Goal: Transaction & Acquisition: Book appointment/travel/reservation

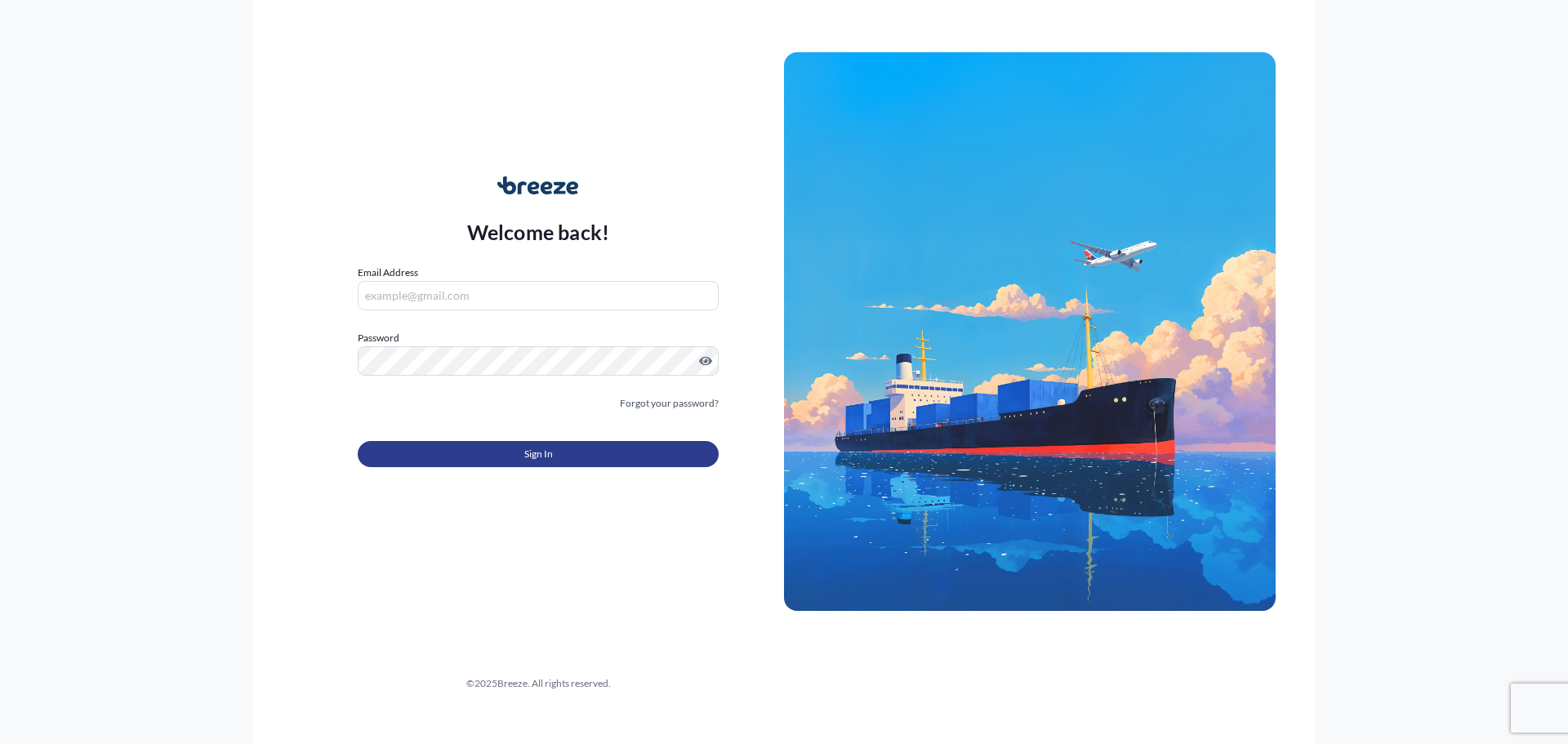
type input "[PERSON_NAME][EMAIL_ADDRESS][DOMAIN_NAME]"
click at [530, 446] on span "Sign In" at bounding box center [538, 453] width 29 height 16
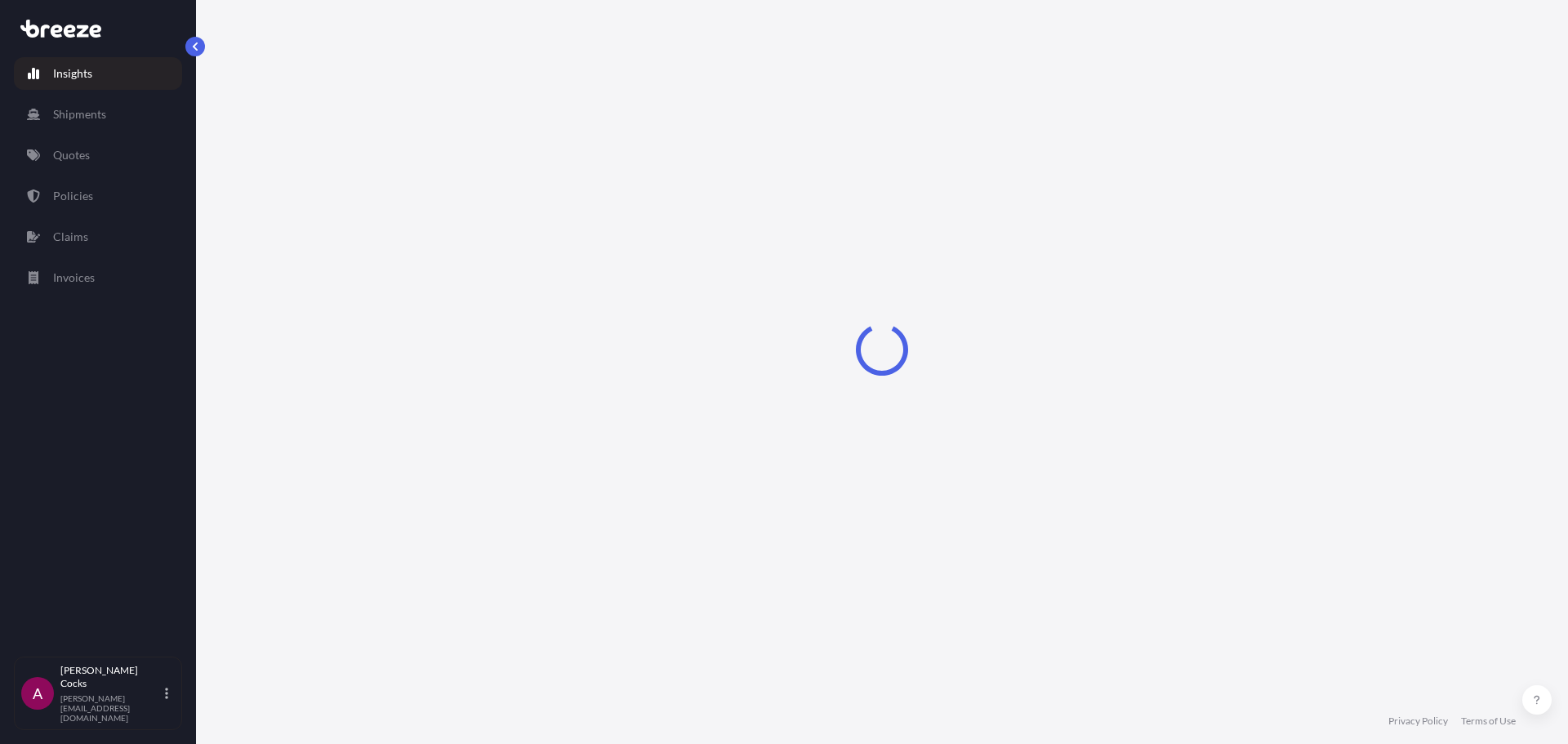
select select "2025"
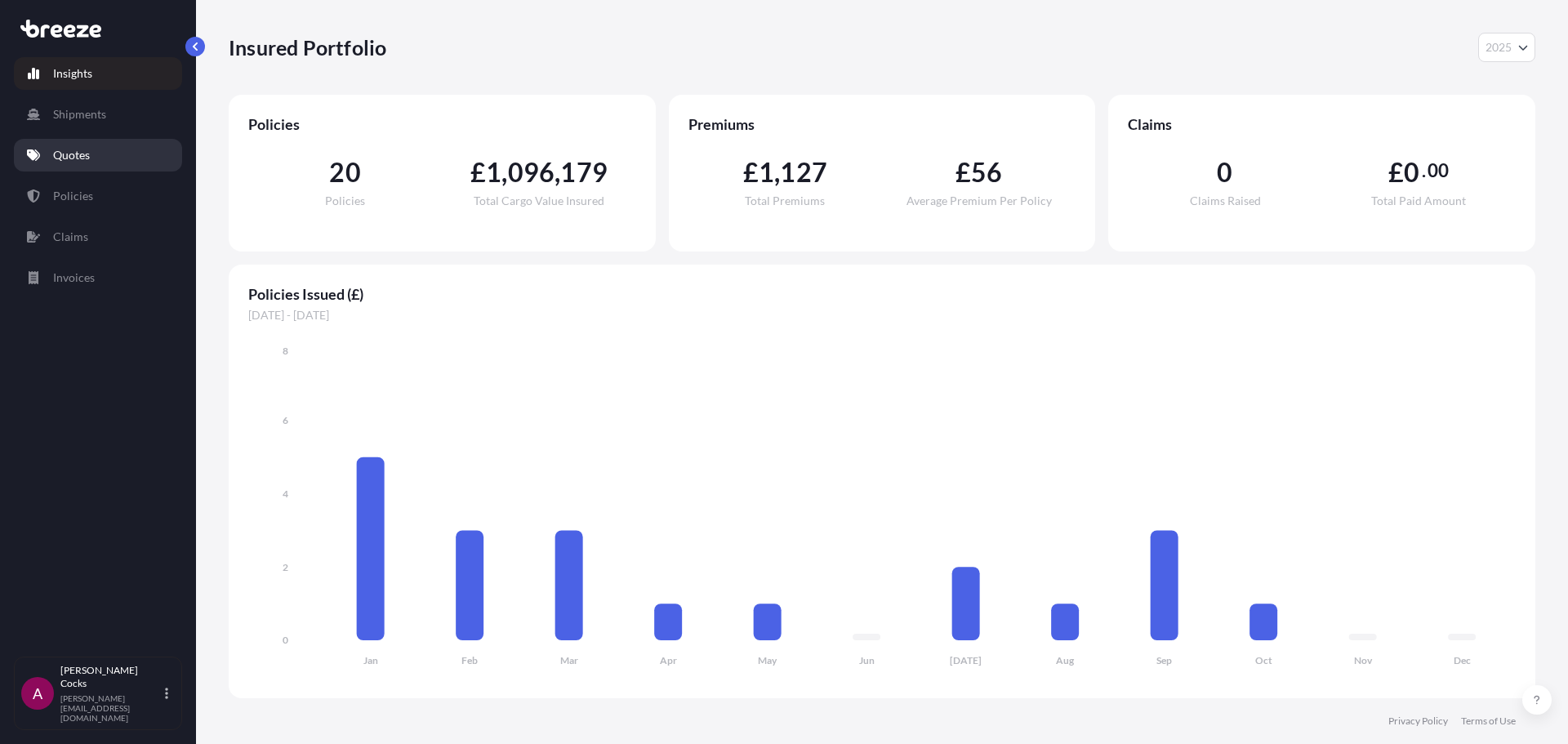
click at [95, 162] on link "Quotes" at bounding box center [98, 155] width 169 height 33
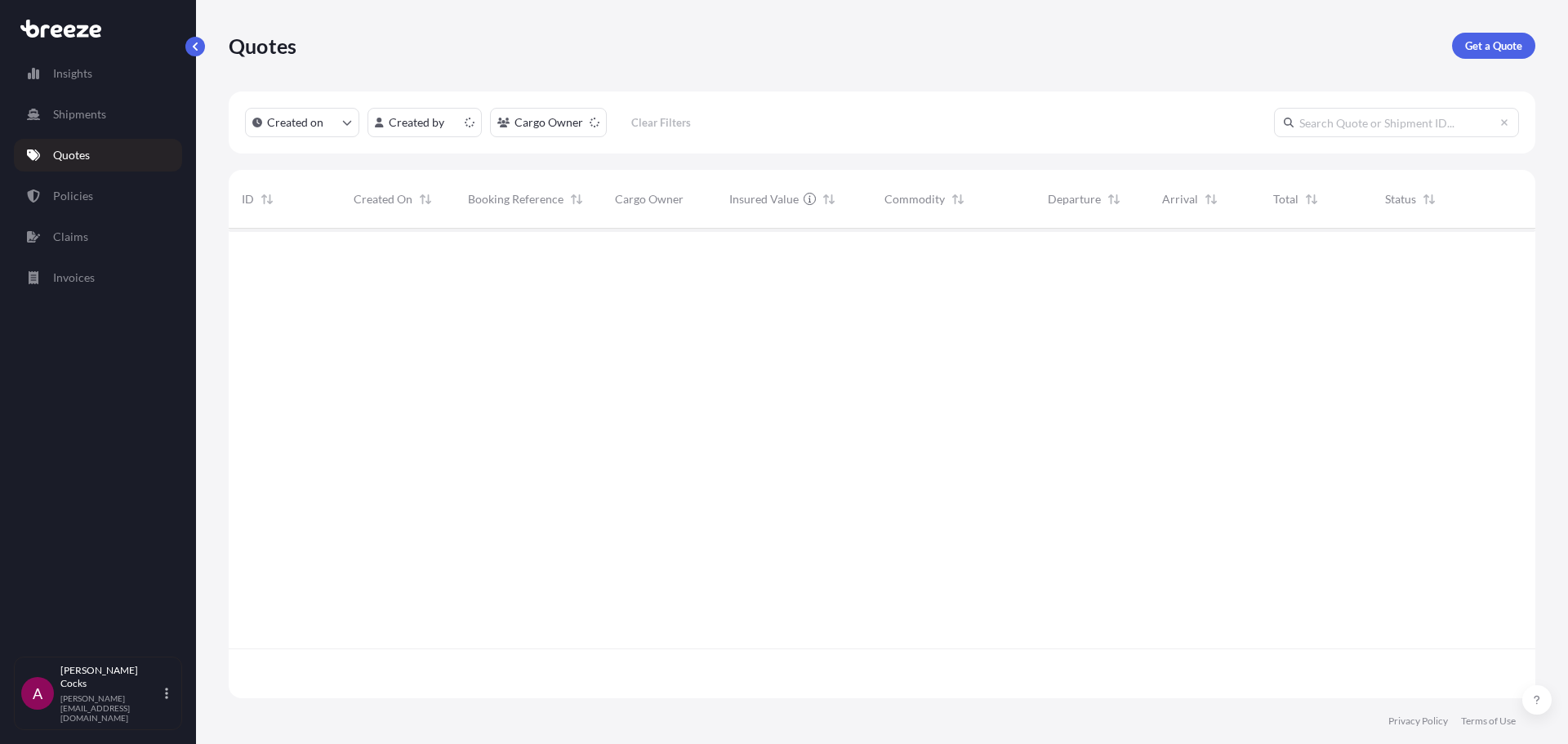
scroll to position [467, 1295]
click at [1507, 51] on p "Get a Quote" at bounding box center [1494, 45] width 57 height 16
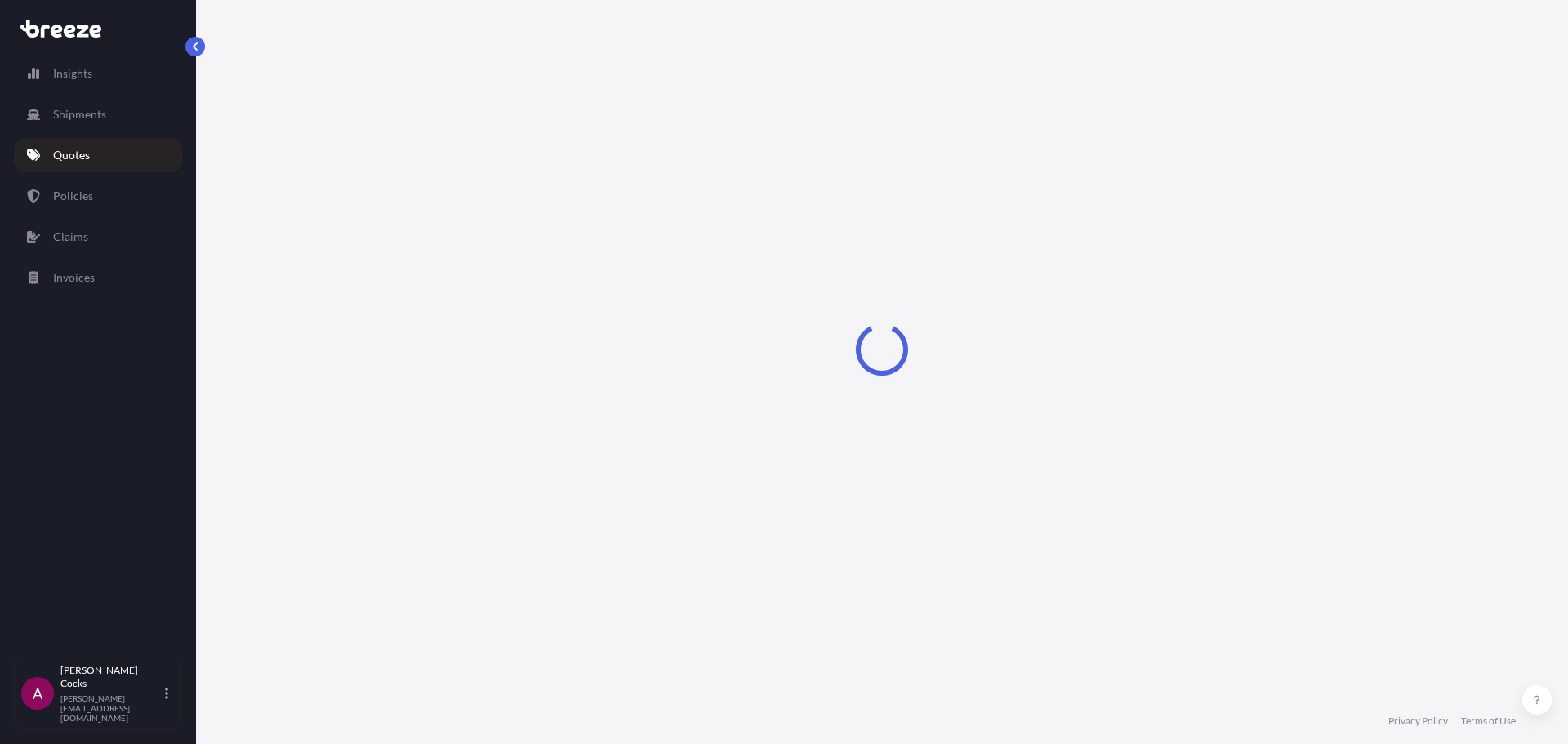
select select "Road"
select select "Sea"
select select "1"
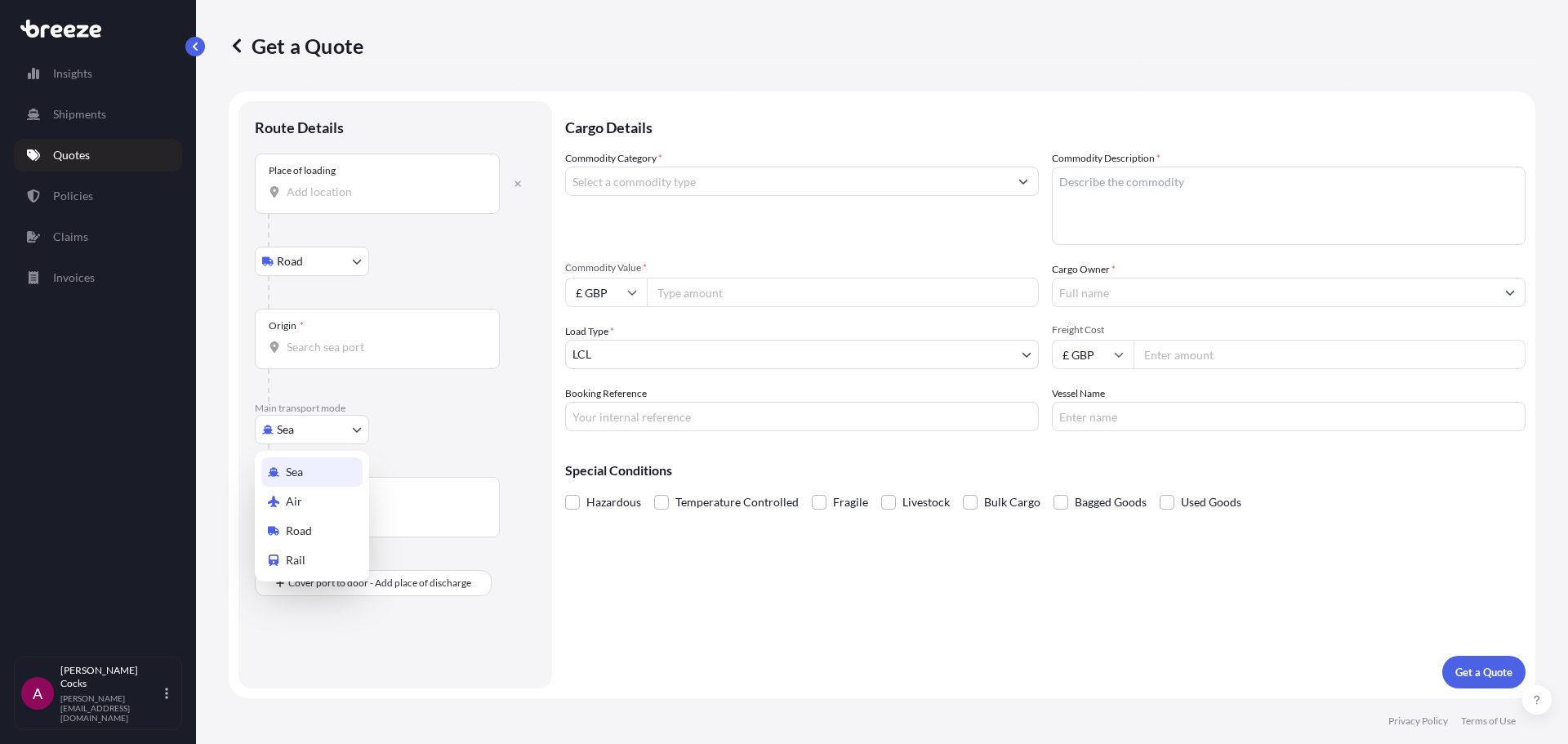
click at [325, 429] on body "Insights Shipments Quotes Policies Claims Invoices A [PERSON_NAME] [PERSON_NAME…" at bounding box center [784, 372] width 1568 height 744
click at [326, 499] on div "Air" at bounding box center [312, 501] width 101 height 29
select select "Air"
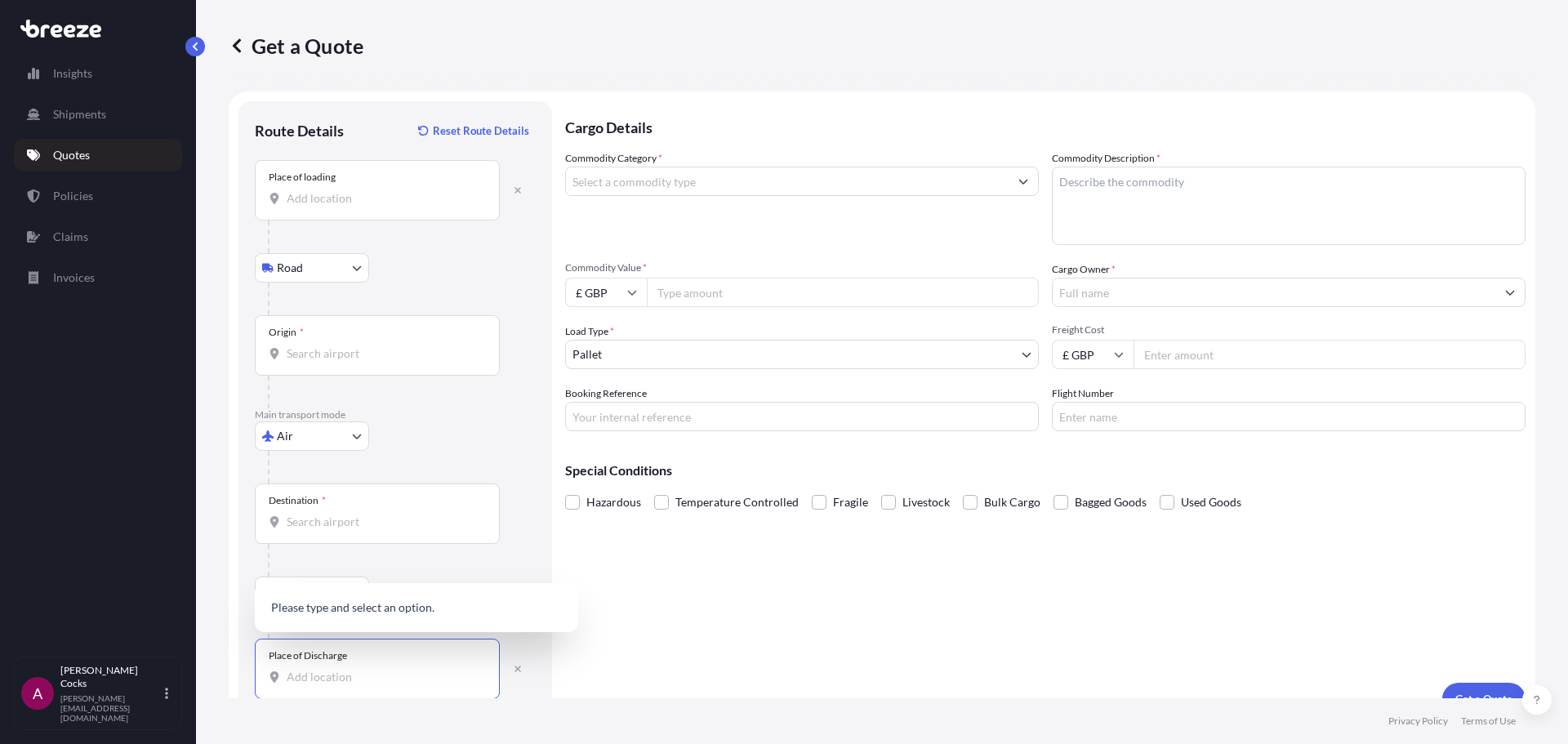
click at [303, 671] on input "Place of Discharge" at bounding box center [383, 677] width 193 height 16
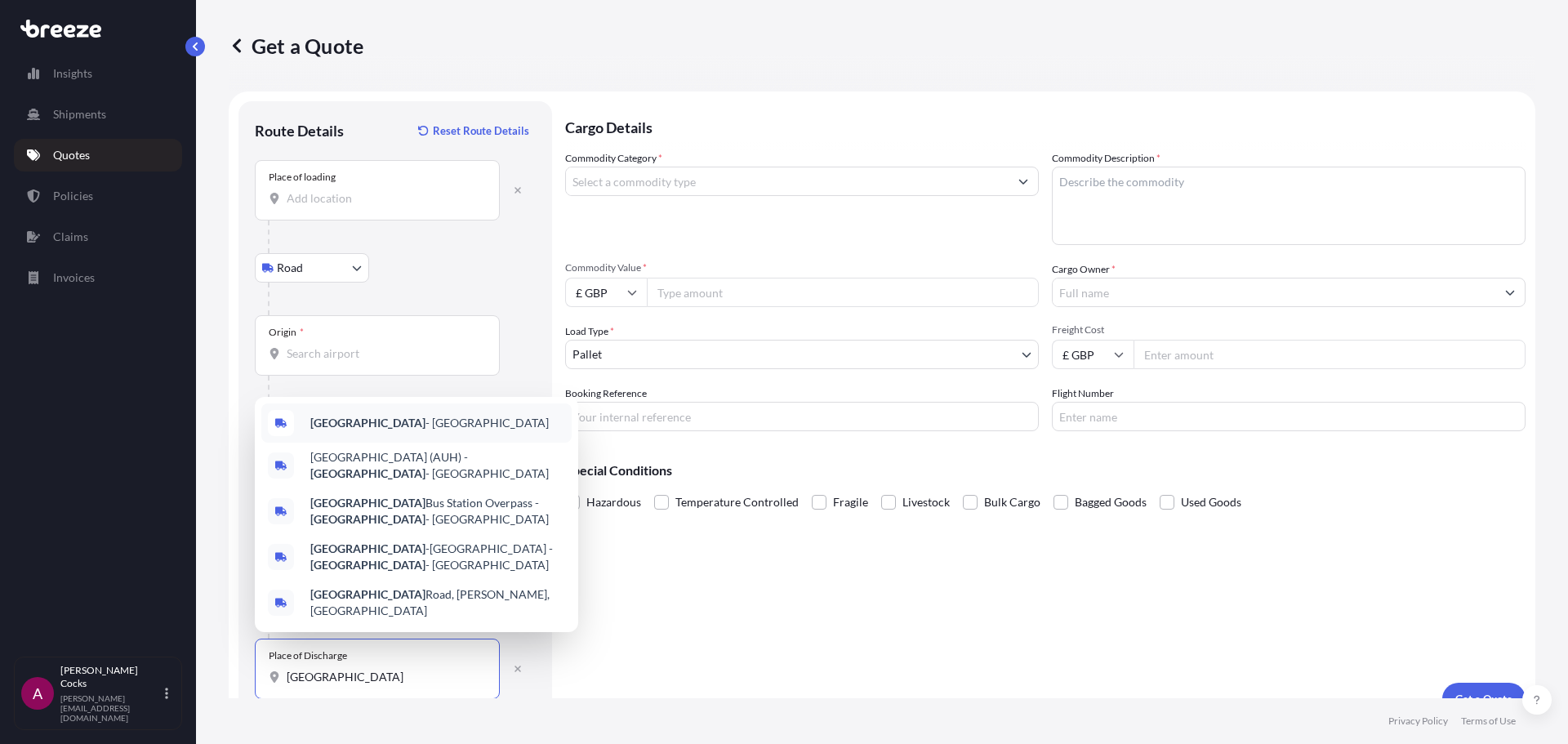
click at [500, 431] on div "[GEOGRAPHIC_DATA] - [GEOGRAPHIC_DATA]" at bounding box center [416, 423] width 310 height 40
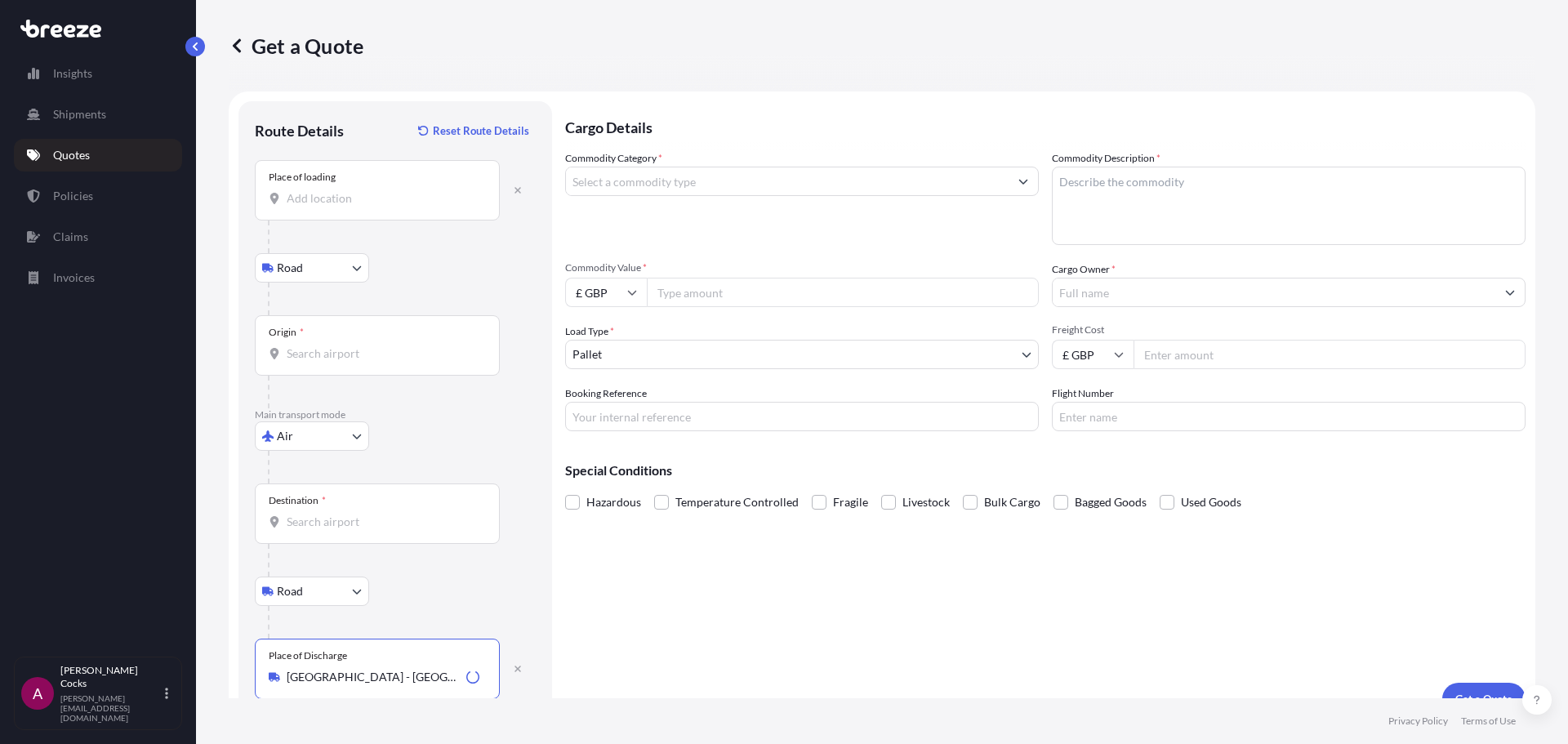
type input "[GEOGRAPHIC_DATA] - [GEOGRAPHIC_DATA]"
click at [340, 348] on input "Origin *" at bounding box center [383, 353] width 193 height 16
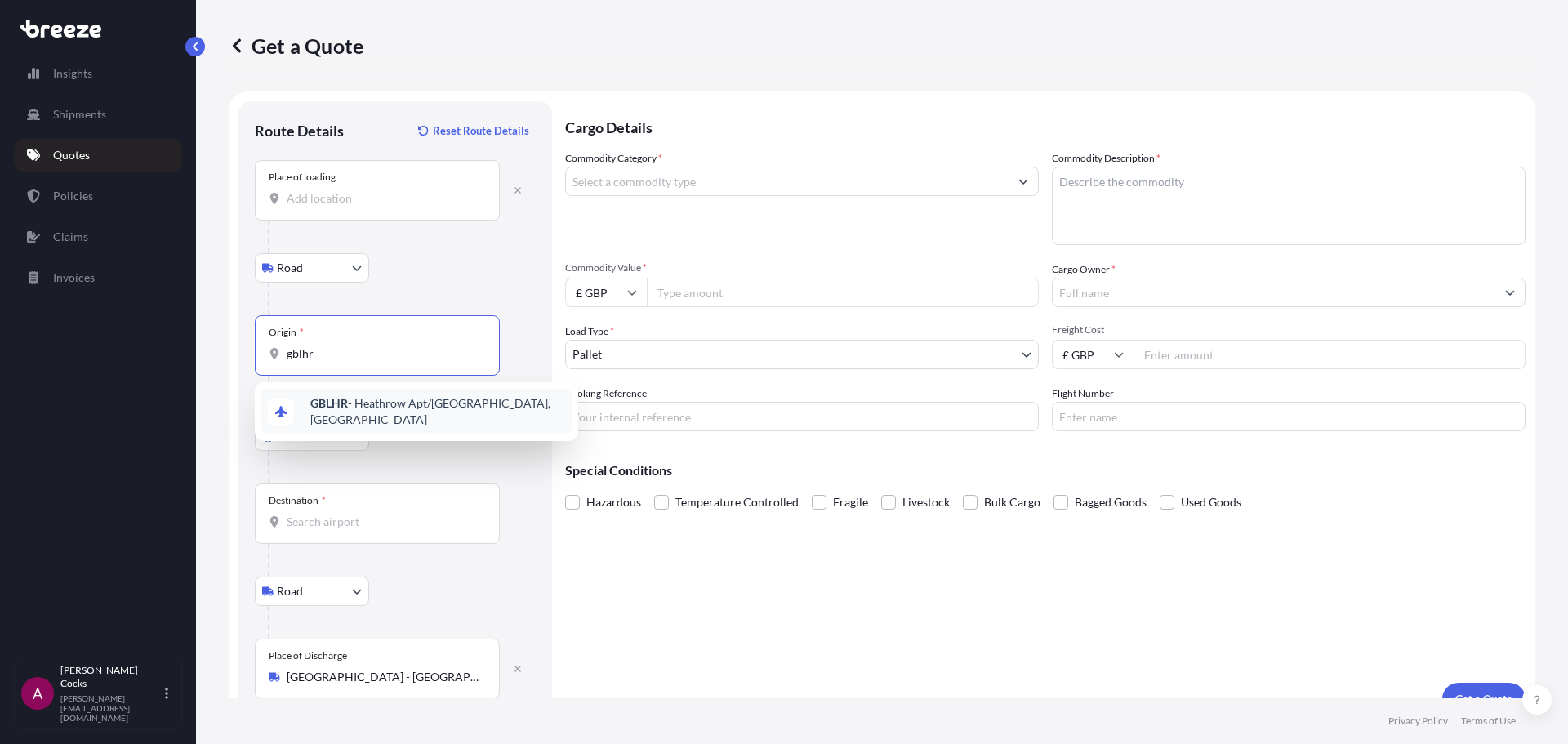
click at [343, 406] on b "GBLHR" at bounding box center [329, 403] width 38 height 13
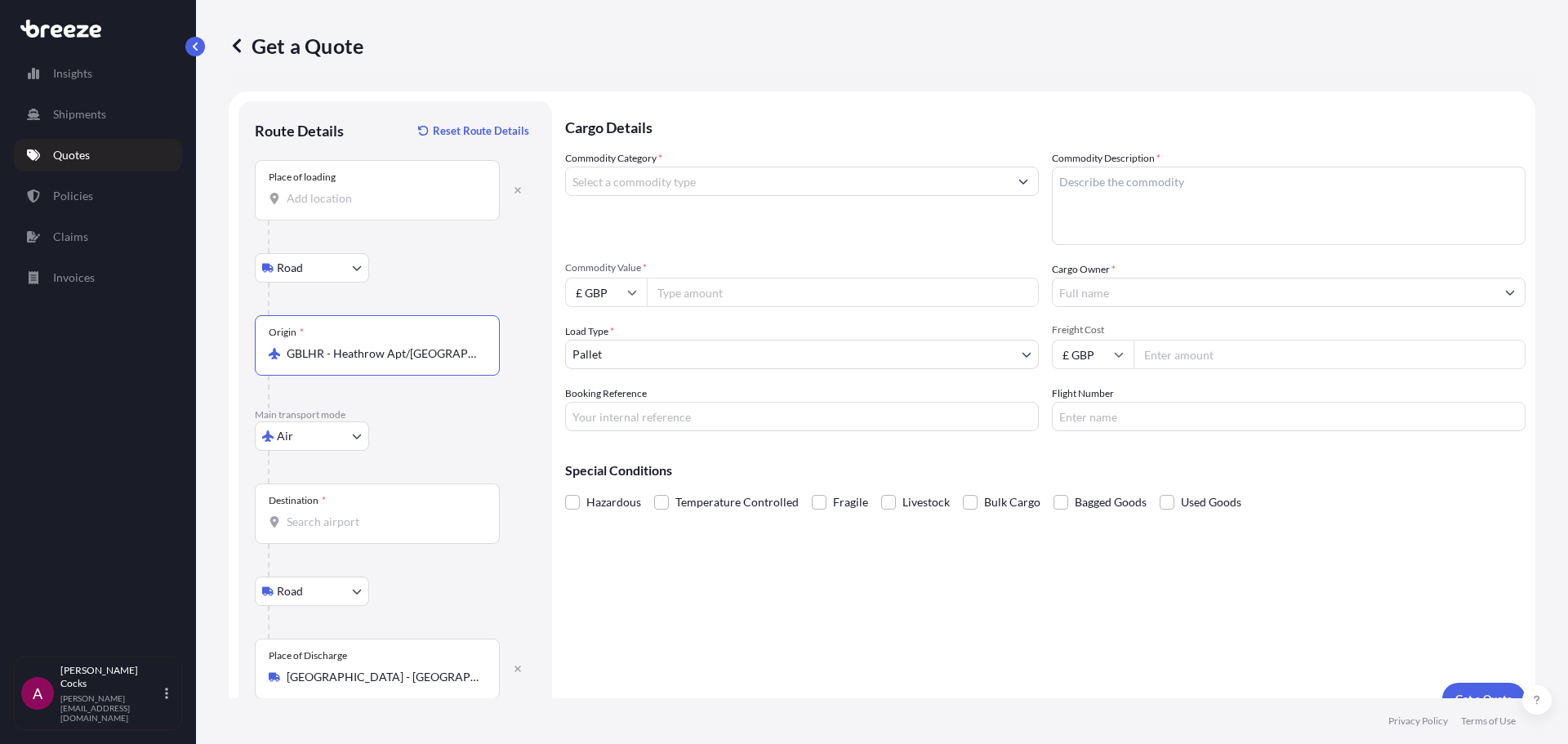
type input "GBLHR - Heathrow Apt/[GEOGRAPHIC_DATA], [GEOGRAPHIC_DATA]"
click at [309, 521] on input "Destination *" at bounding box center [383, 522] width 193 height 16
click at [333, 578] on b "AEAUH" at bounding box center [330, 571] width 40 height 13
type input "AEAUH - [GEOGRAPHIC_DATA], [GEOGRAPHIC_DATA]"
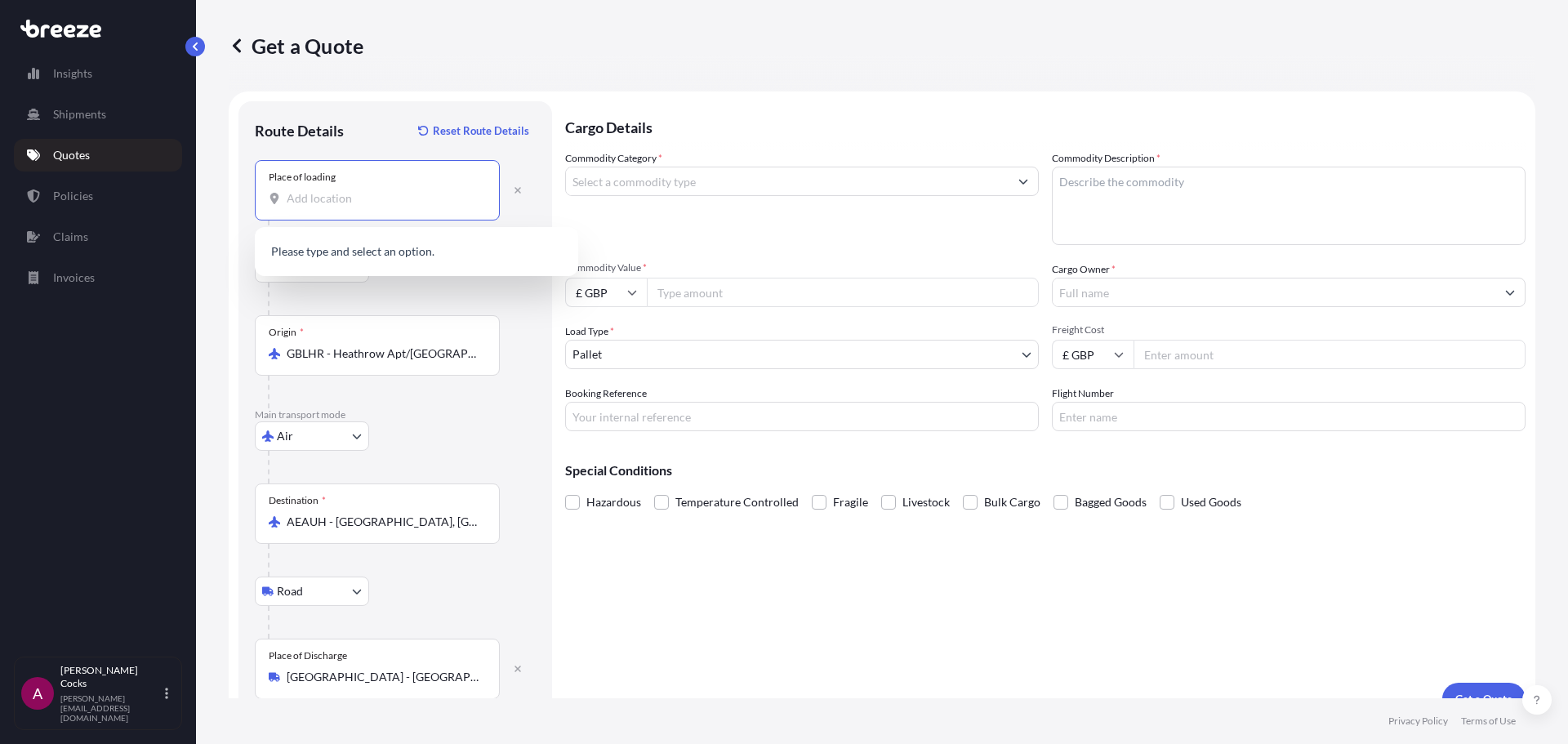
click at [377, 201] on input "Place of loading" at bounding box center [383, 198] width 193 height 16
click at [384, 200] on input "Place of loading" at bounding box center [383, 198] width 193 height 16
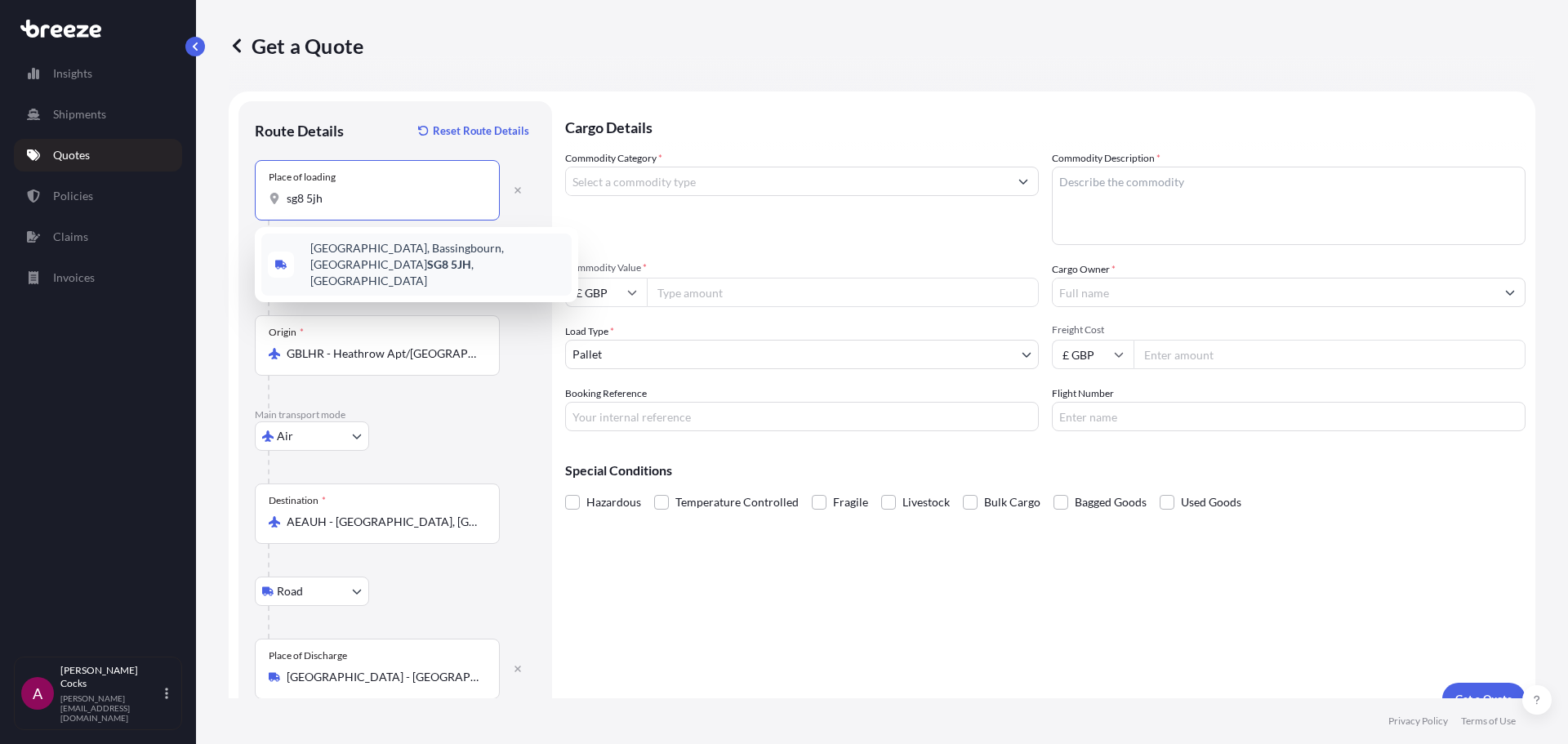
click at [417, 260] on span "[STREET_ADDRESS]" at bounding box center [437, 265] width 254 height 49
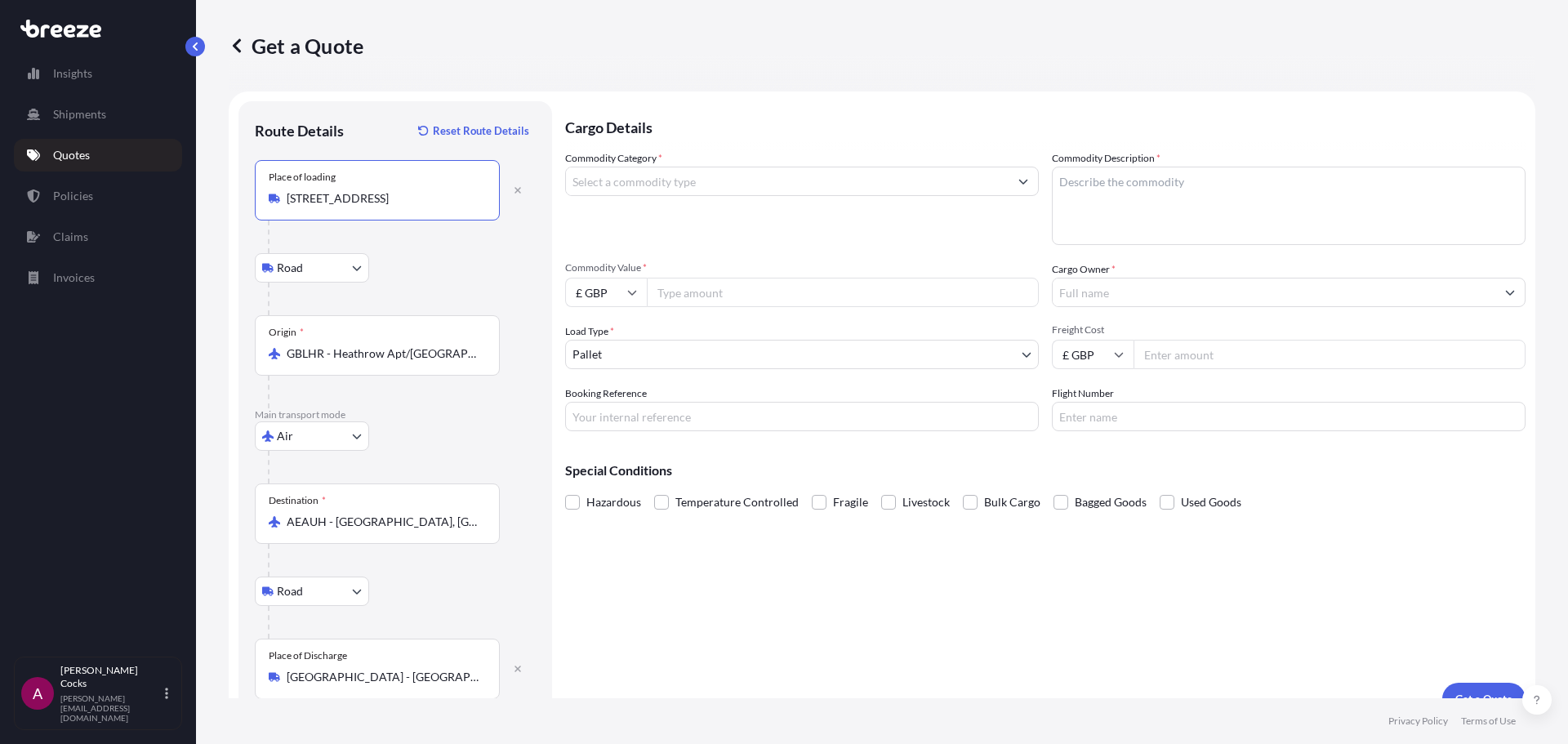
type input "[STREET_ADDRESS]"
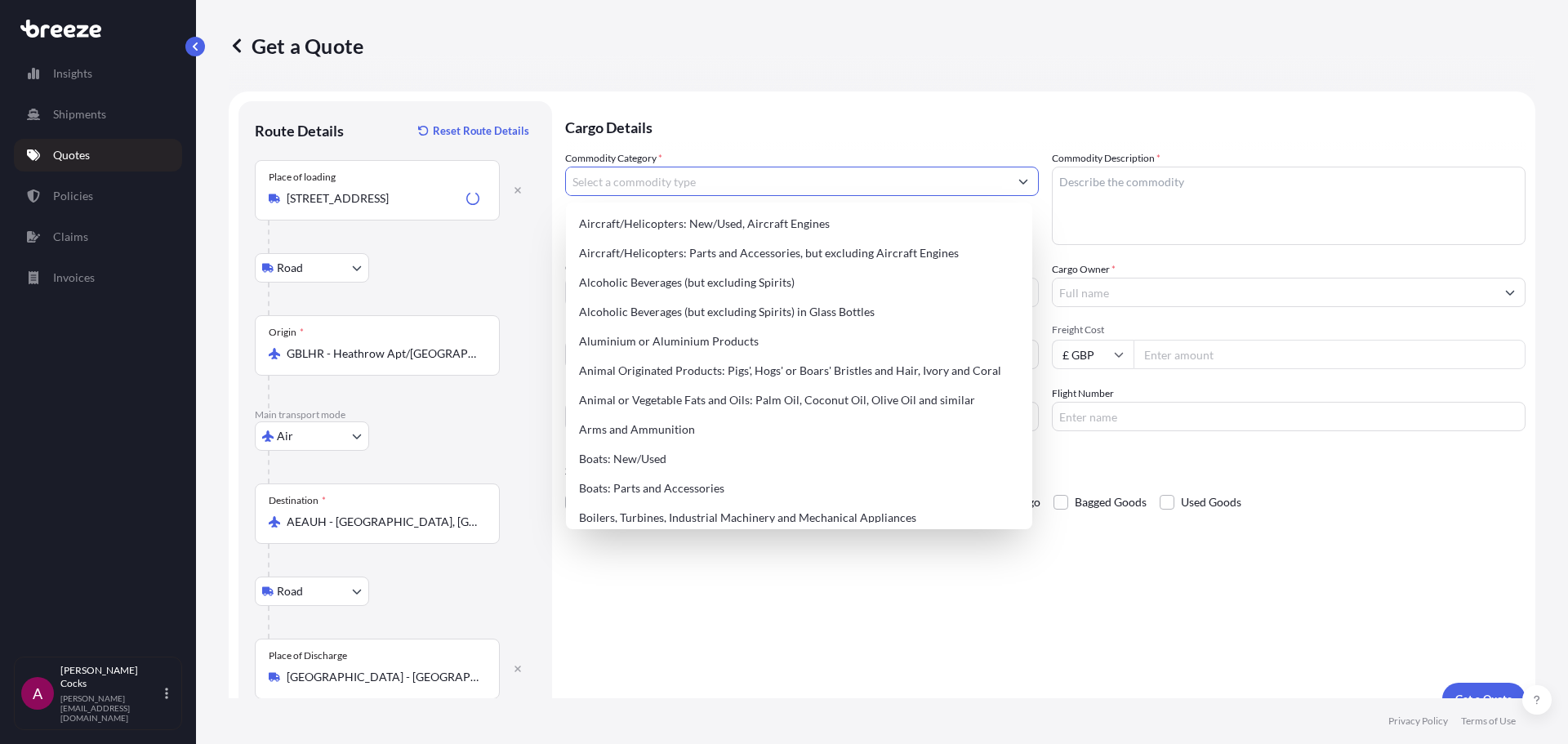
click at [676, 186] on input "Commodity Category *" at bounding box center [787, 181] width 442 height 29
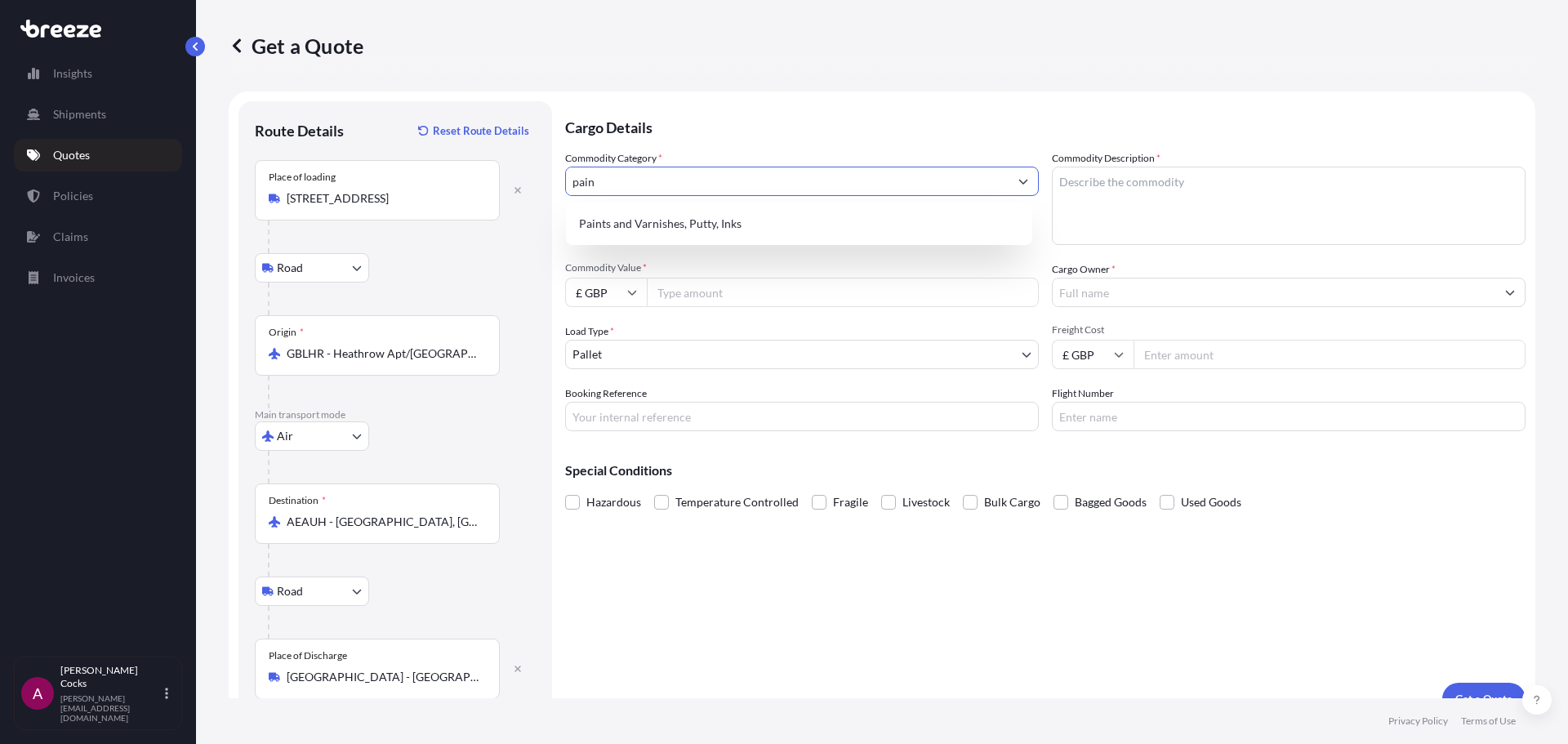
click at [695, 187] on input "pain" at bounding box center [787, 181] width 442 height 29
type input "p"
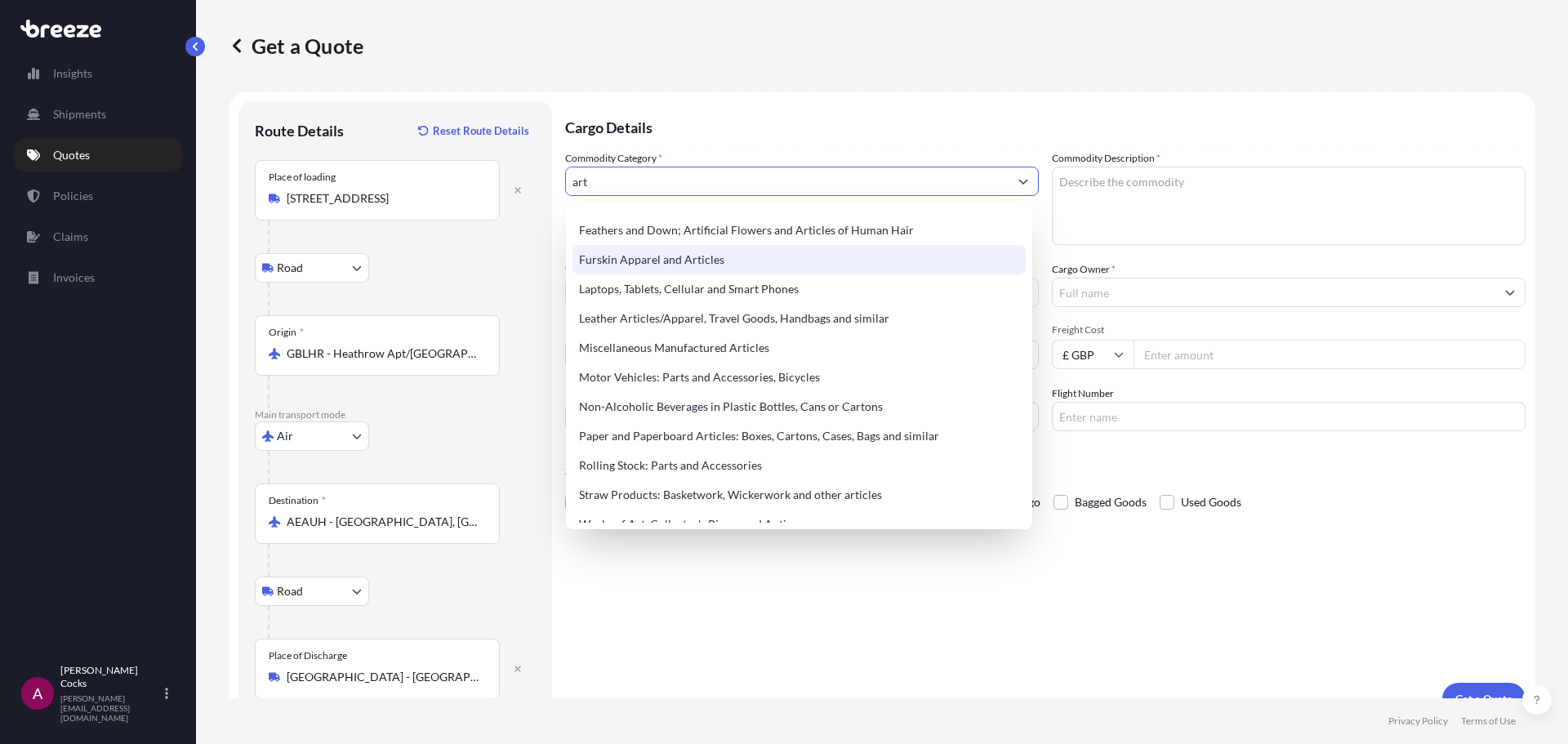
scroll to position [98, 0]
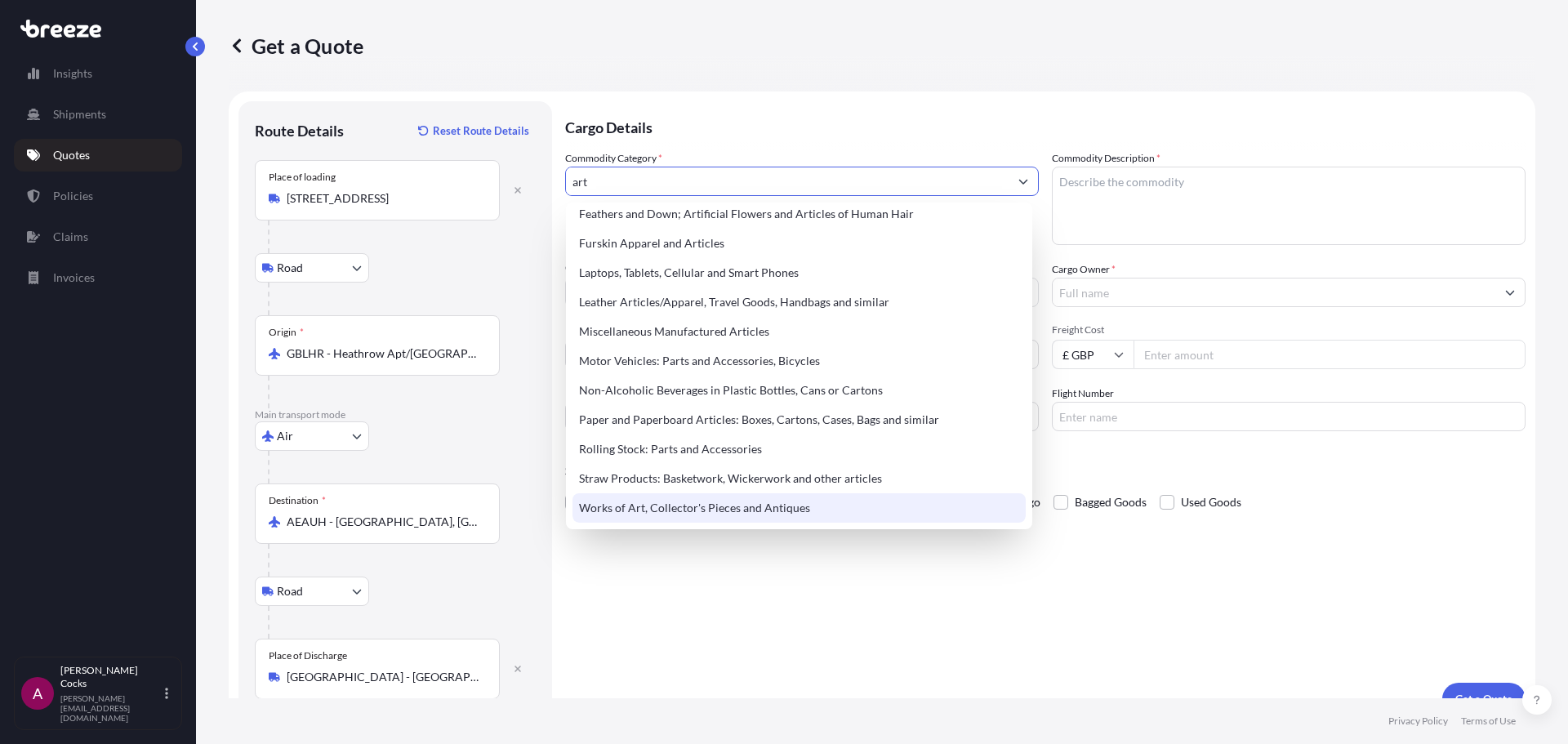
click at [890, 509] on div "Works of Art, Collector's Pieces and Antiques" at bounding box center [800, 508] width 453 height 29
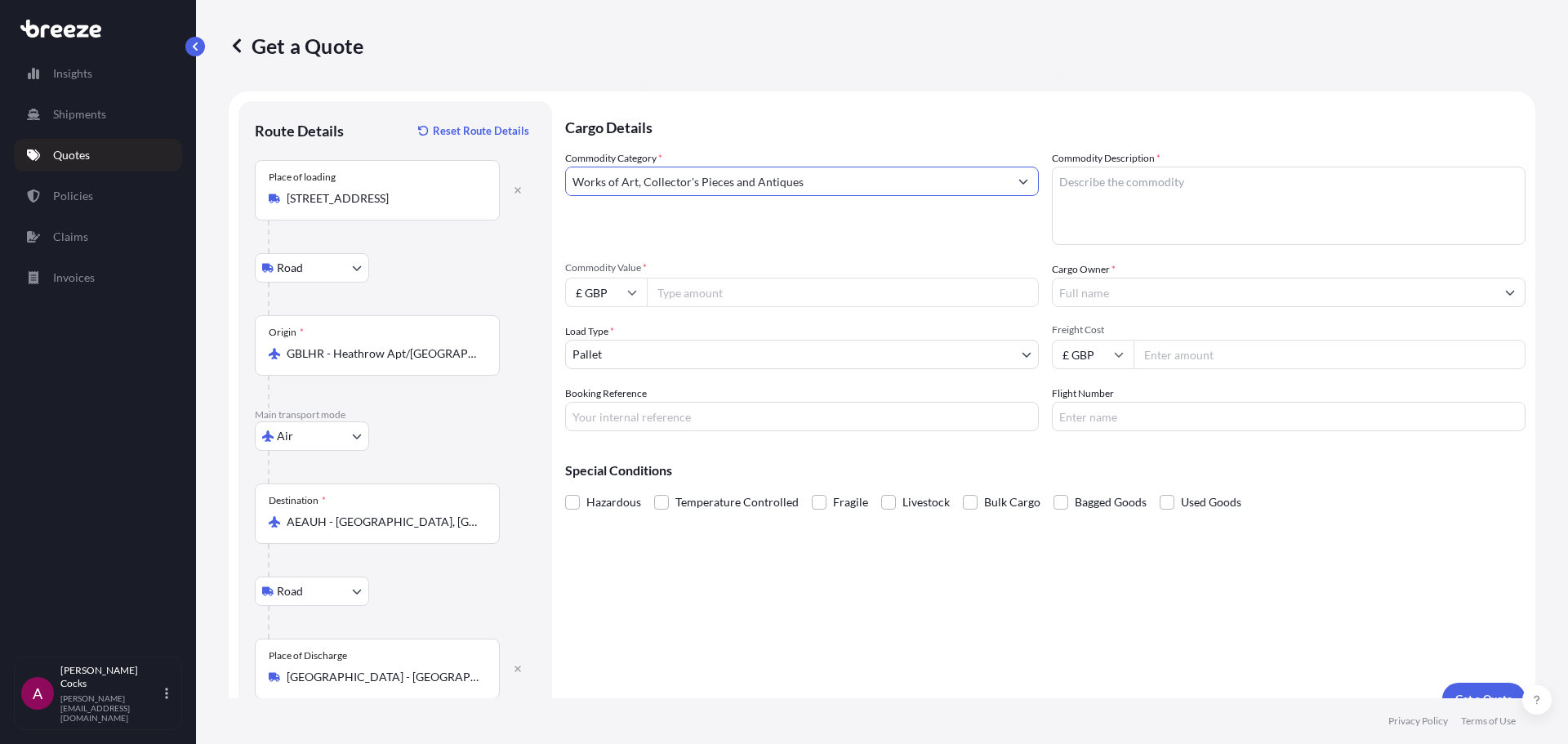
type input "Works of Art, Collector's Pieces and Antiques"
click at [1171, 190] on textarea "Commodity Description *" at bounding box center [1289, 206] width 474 height 78
type textarea "Artwork"
type input "290000"
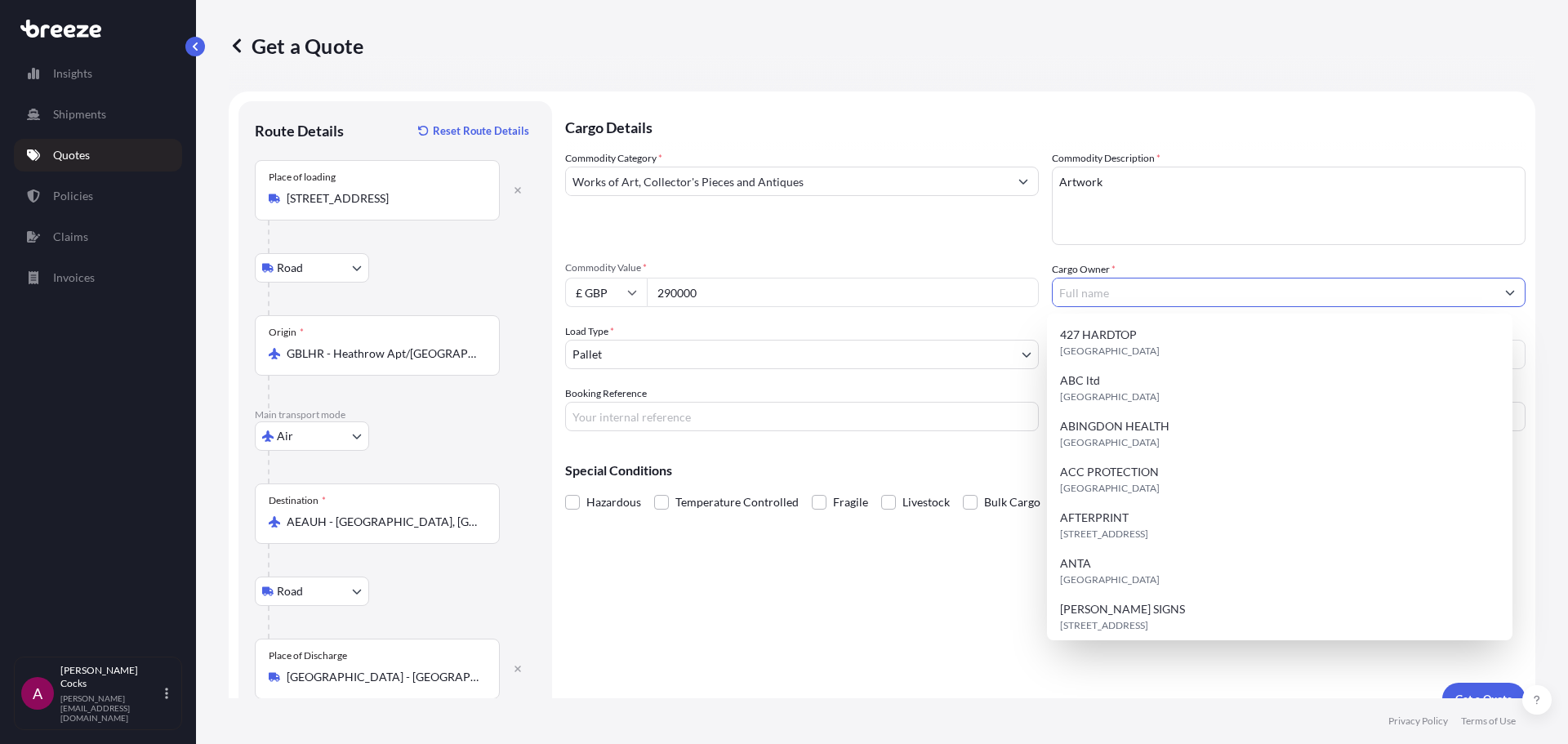
type input "S"
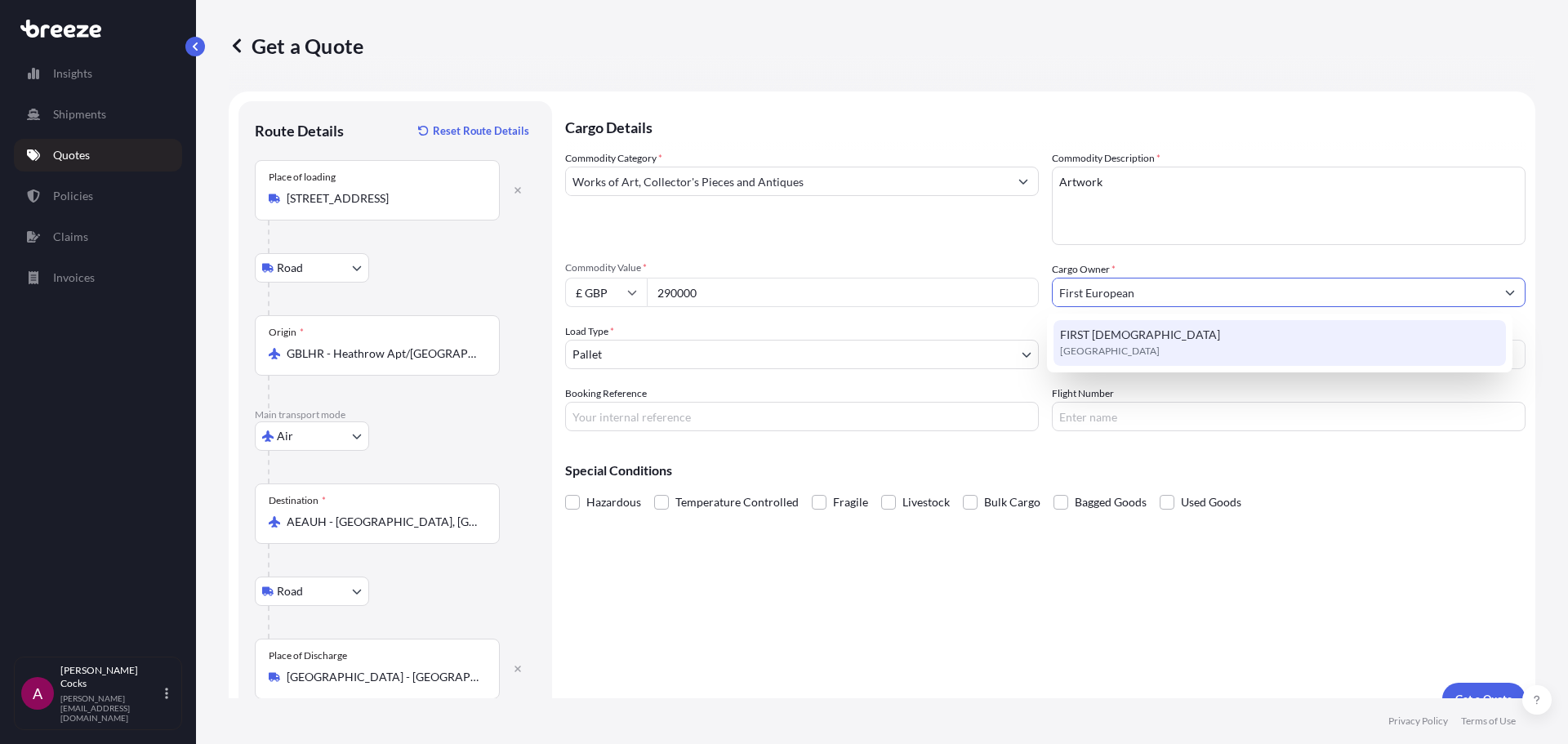
click at [1183, 343] on div "FIRST EUROPEAN [GEOGRAPHIC_DATA]" at bounding box center [1281, 343] width 453 height 45
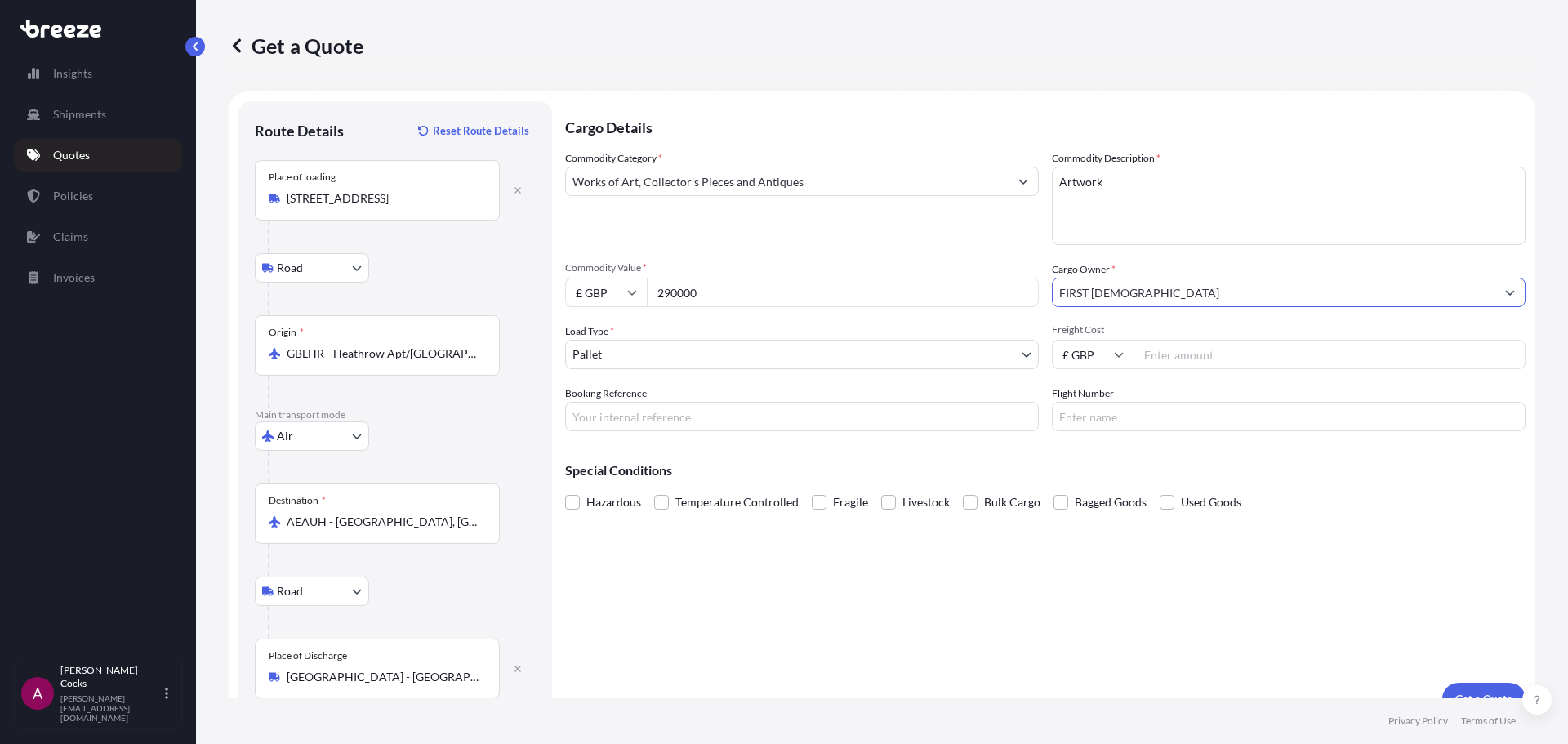
type input "FIRST [DEMOGRAPHIC_DATA]"
click at [909, 351] on body "4 options available. 15 options available. 1 option available. 0 options availa…" at bounding box center [784, 372] width 1568 height 744
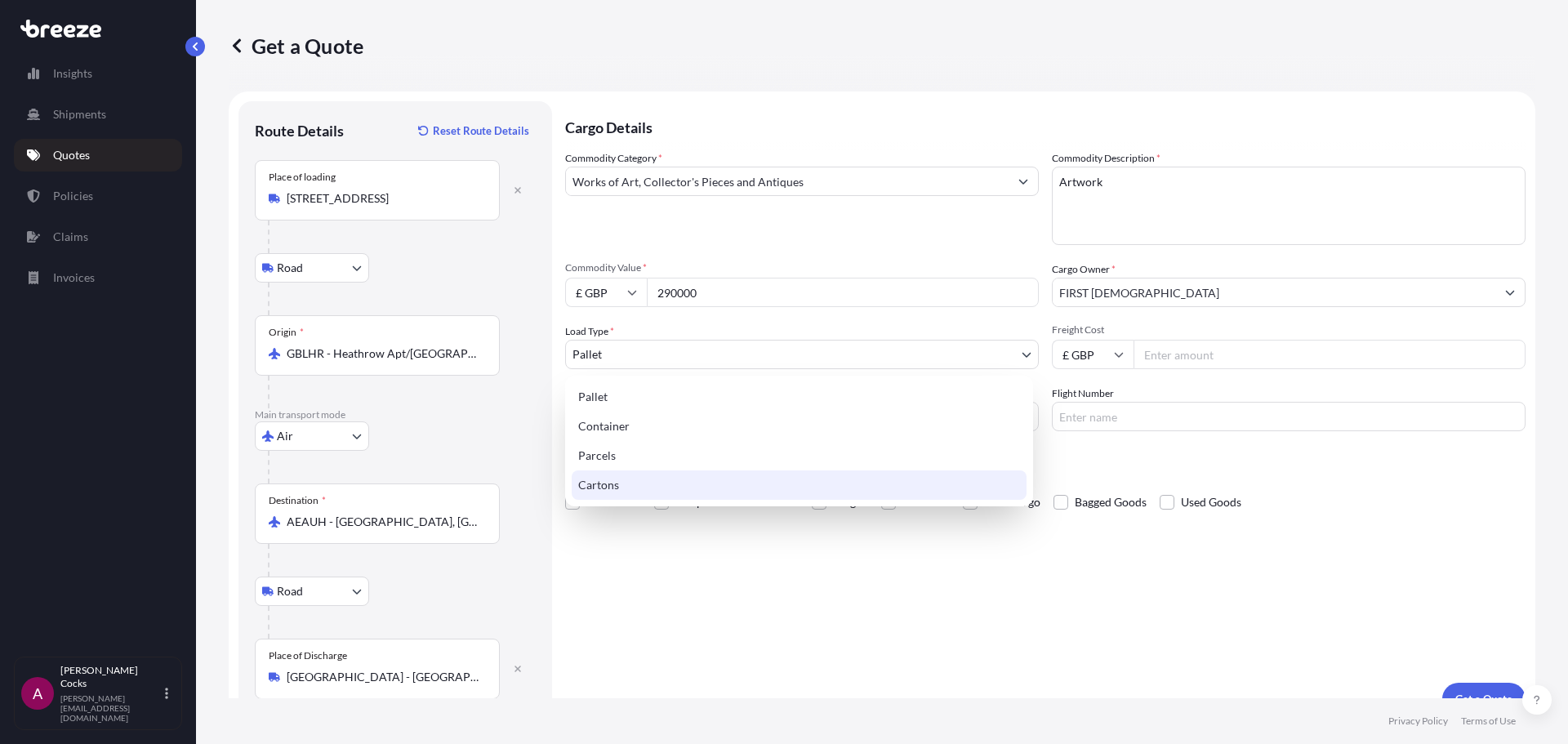
click at [687, 490] on div "Cartons" at bounding box center [800, 484] width 455 height 29
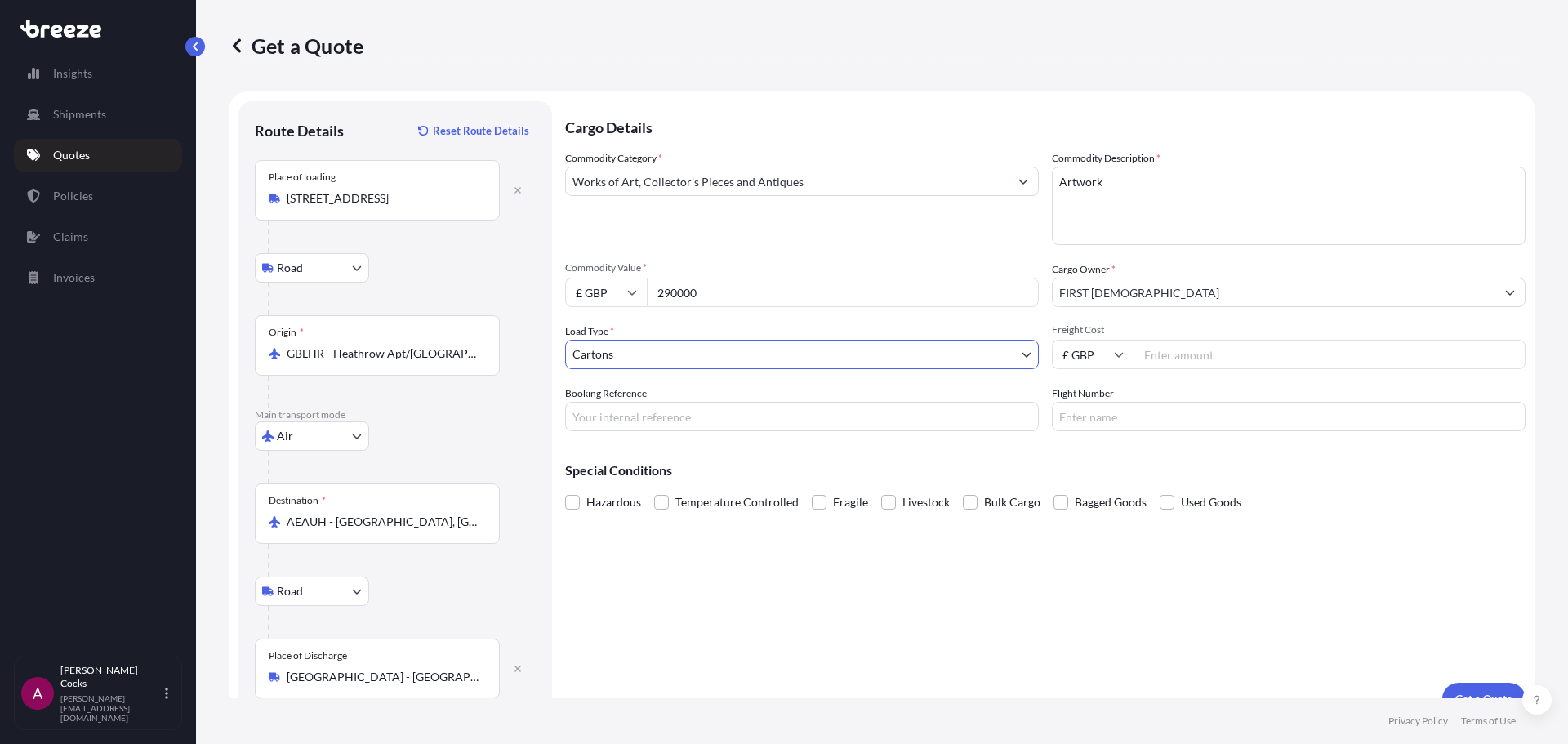
click at [664, 354] on body "1 option available. Insights Shipments Quotes Policies Claims Invoices A [PERSO…" at bounding box center [784, 372] width 1568 height 744
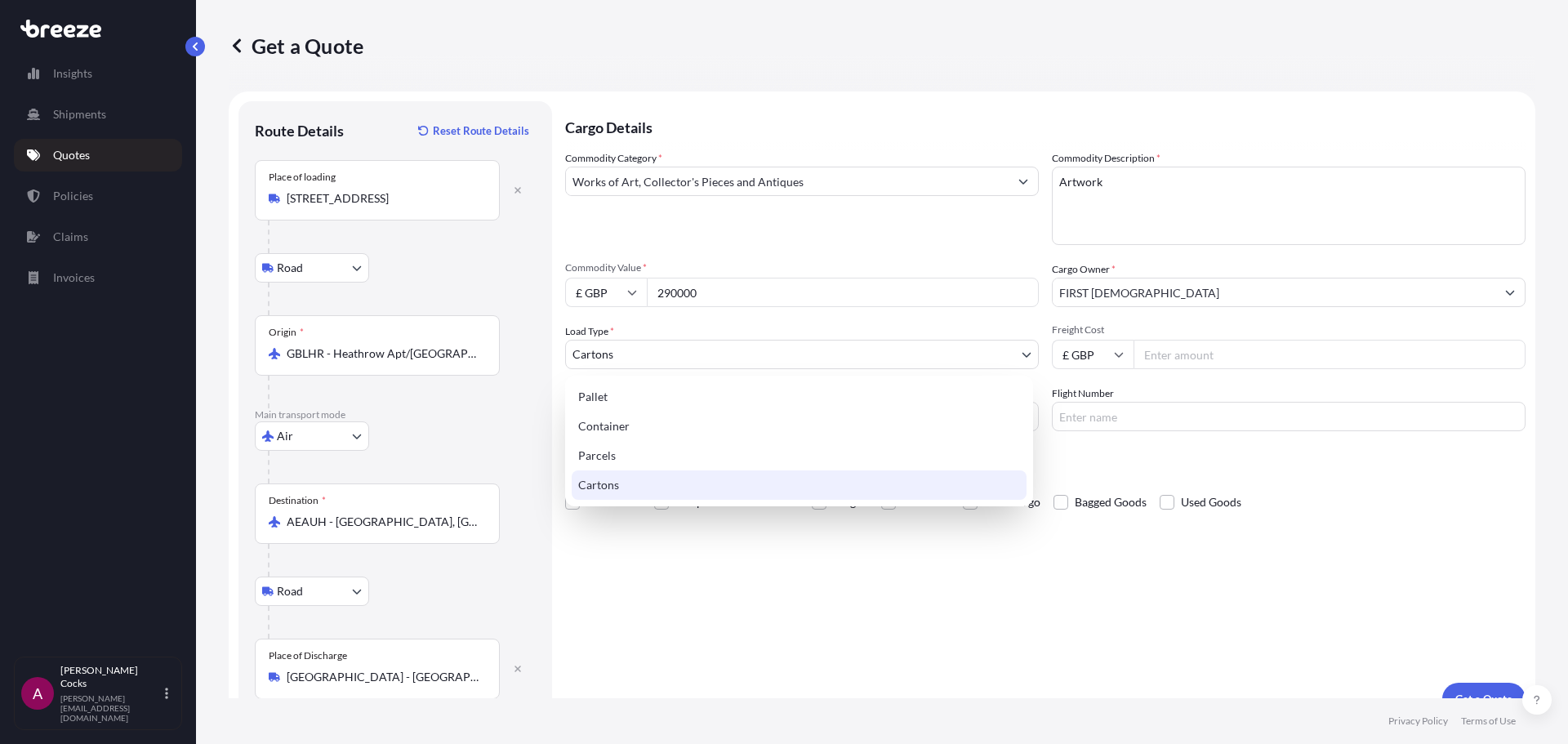
click at [666, 401] on div "Pallet" at bounding box center [800, 397] width 455 height 29
select select "1"
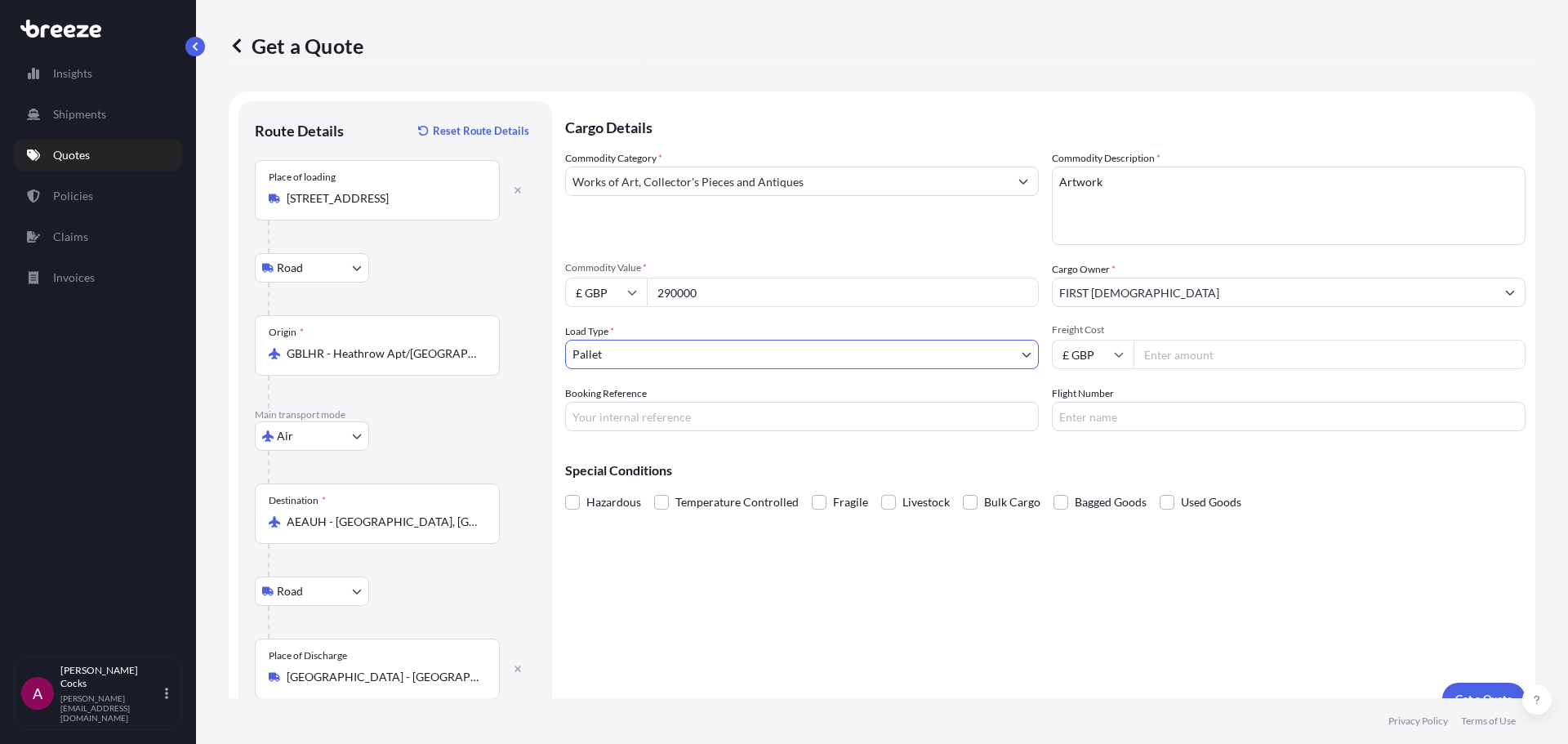
click at [1180, 377] on div "Commodity Category * Works of Art, Collector's Pieces and Antiques Commodity De…" at bounding box center [1046, 290] width 961 height 281
click at [1195, 362] on input "Freight Cost" at bounding box center [1330, 354] width 392 height 29
click at [736, 411] on input "Booking Reference" at bounding box center [802, 416] width 474 height 29
click at [1116, 422] on input "Flight Number" at bounding box center [1289, 416] width 474 height 29
click at [937, 415] on input "Booking Reference" at bounding box center [802, 416] width 474 height 29
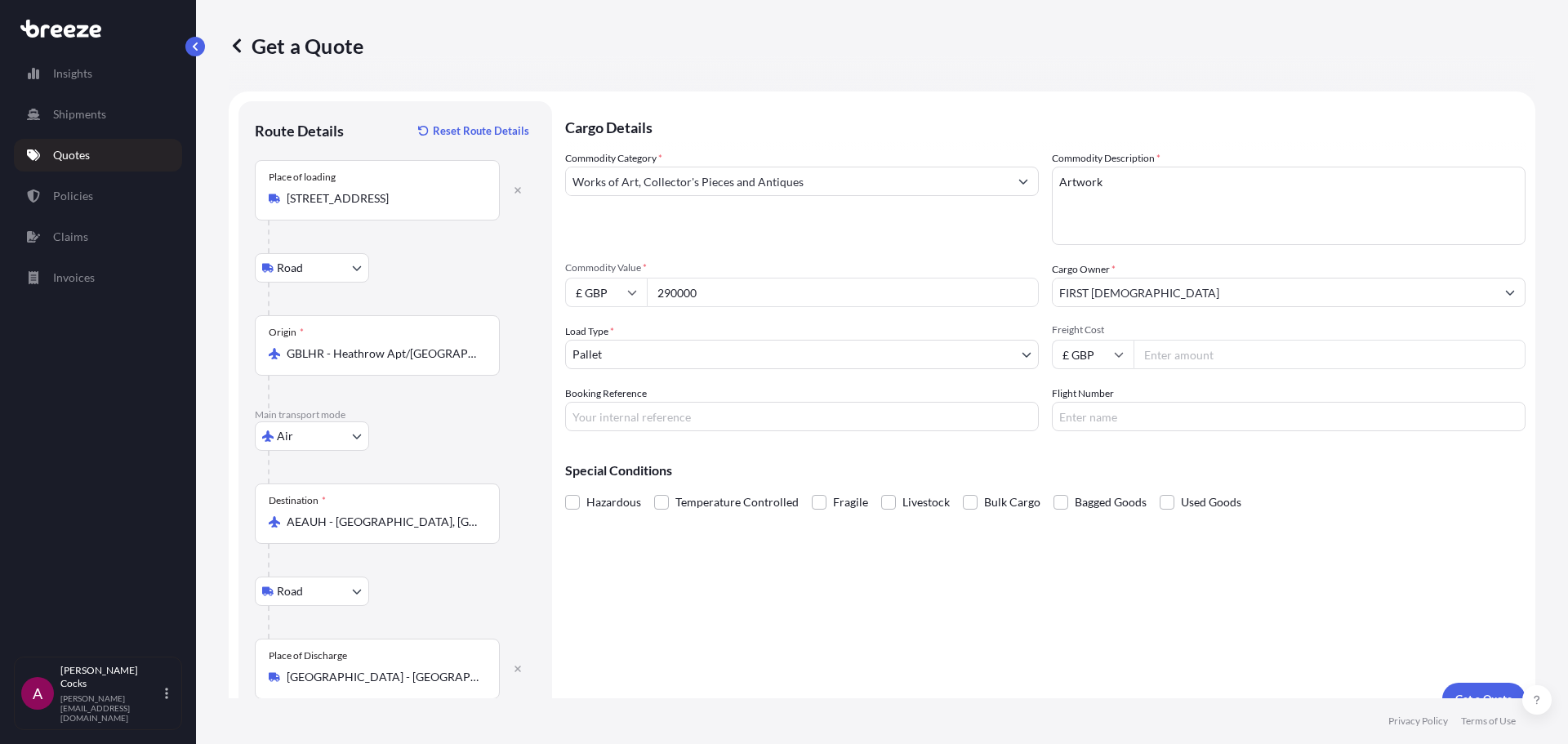
click at [939, 452] on div "Special Conditions Hazardous Temperature Controlled Fragile Livestock Bulk Carg…" at bounding box center [1046, 479] width 961 height 70
click at [843, 504] on span "Fragile" at bounding box center [851, 502] width 35 height 24
click at [812, 490] on input "Fragile" at bounding box center [812, 490] width 0 height 0
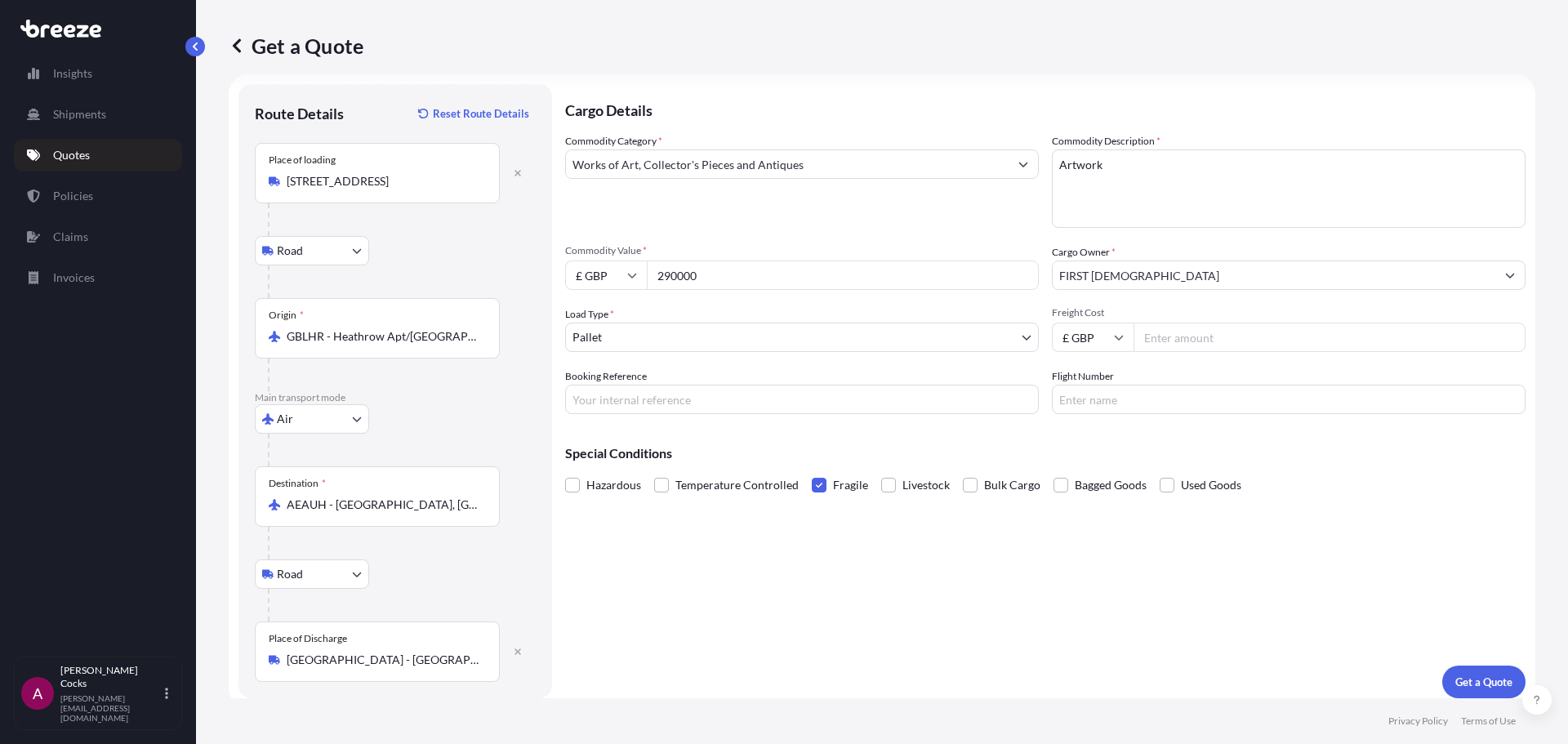
scroll to position [27, 0]
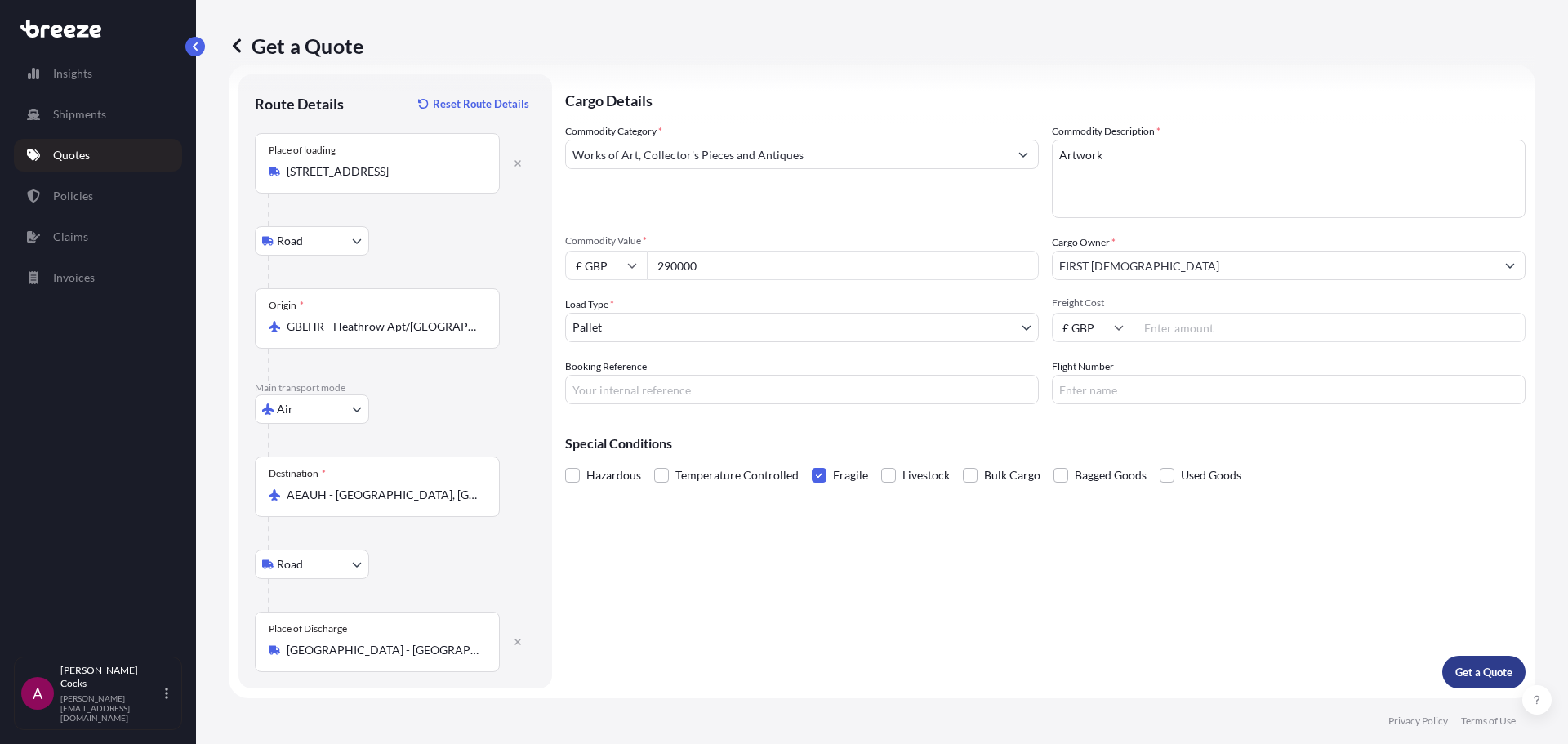
click at [1461, 677] on p "Get a Quote" at bounding box center [1485, 672] width 57 height 16
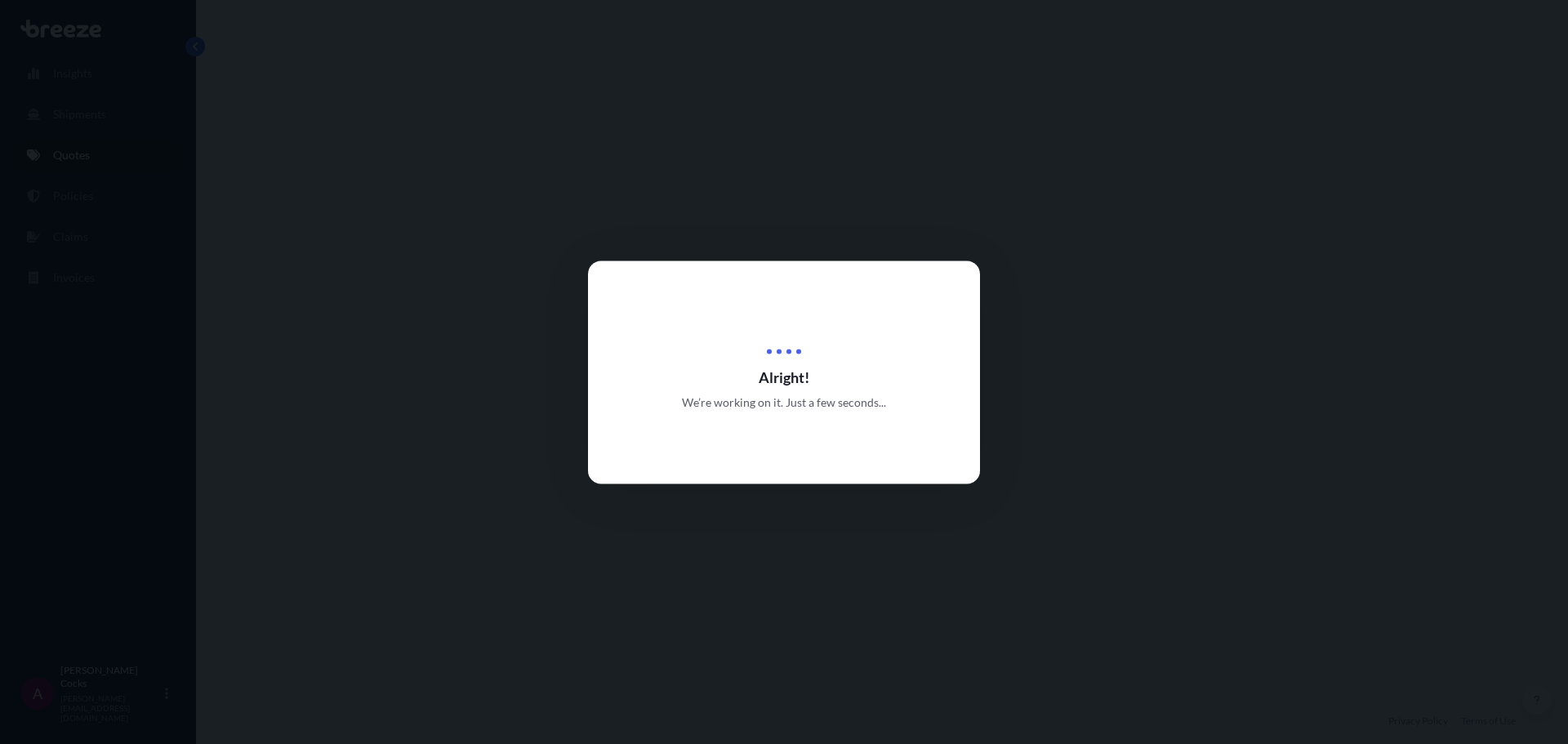
select select "Road"
select select "Air"
select select "Road"
select select "1"
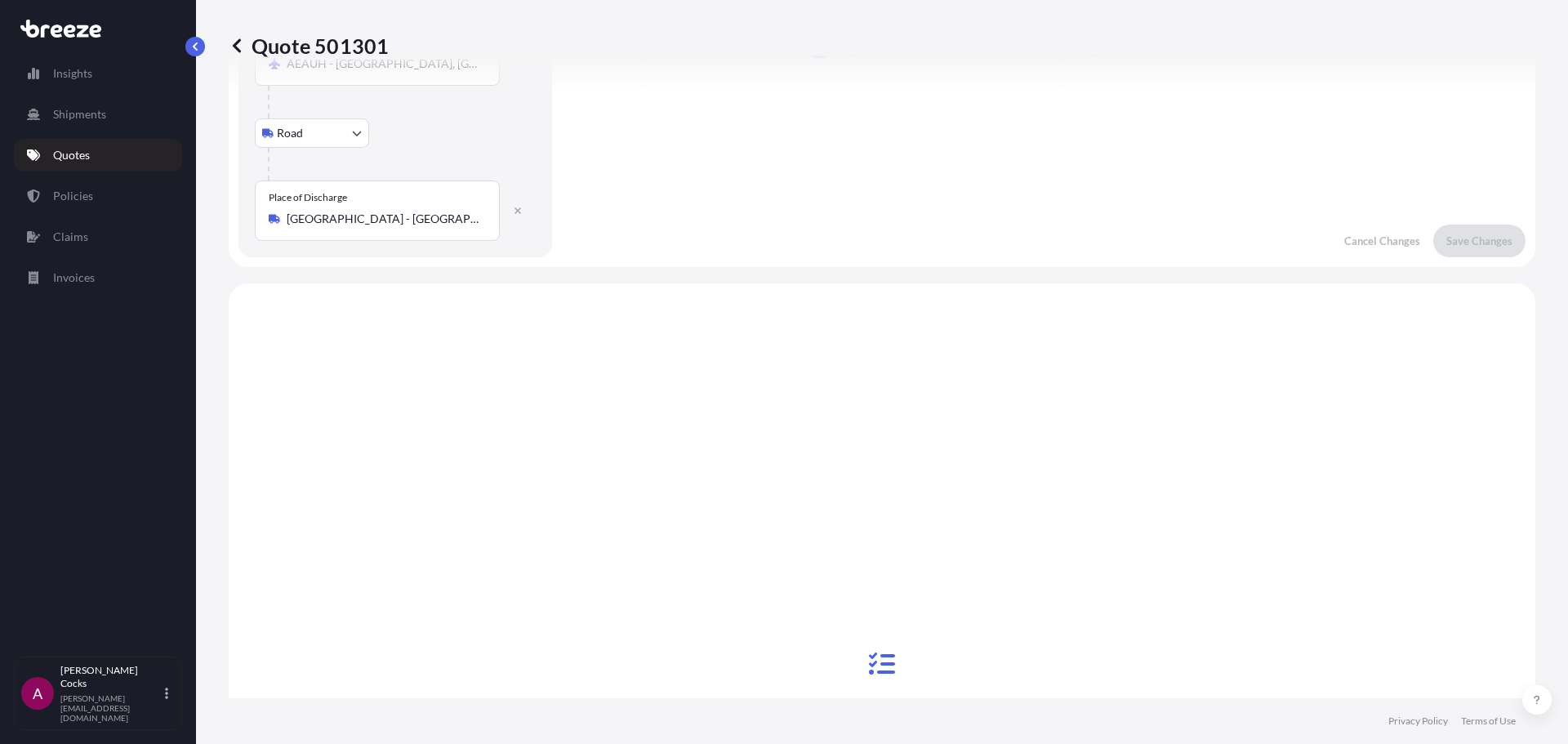
scroll to position [572, 0]
